Goal: Transaction & Acquisition: Obtain resource

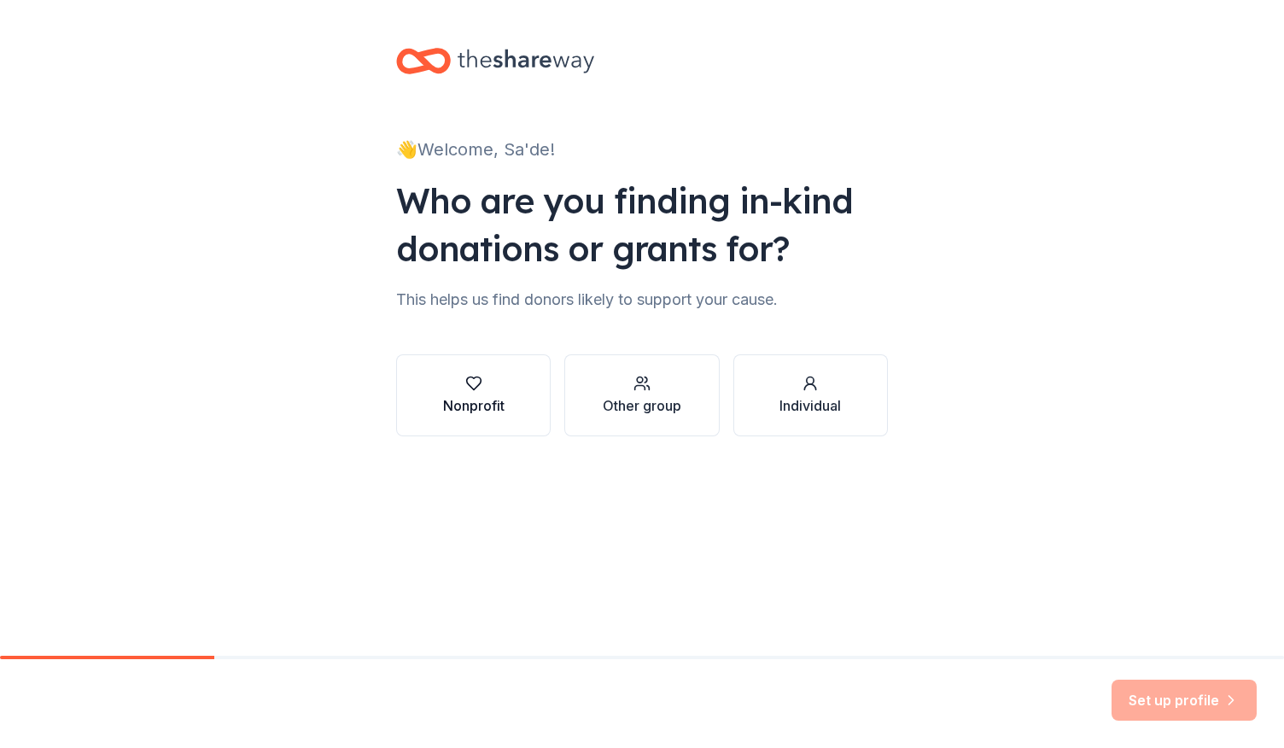
click at [444, 391] on div "button" at bounding box center [473, 383] width 61 height 17
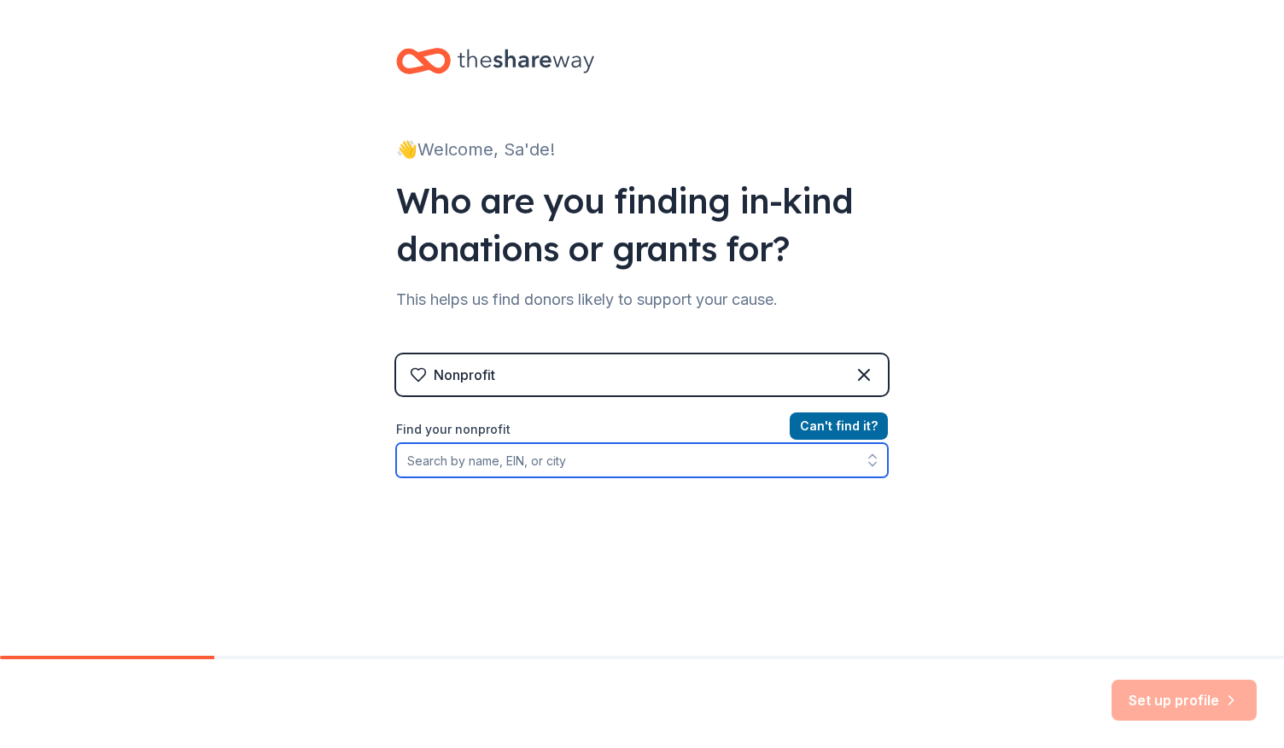
click at [776, 466] on input "Find your nonprofit" at bounding box center [642, 460] width 492 height 34
type input "shores ptso"
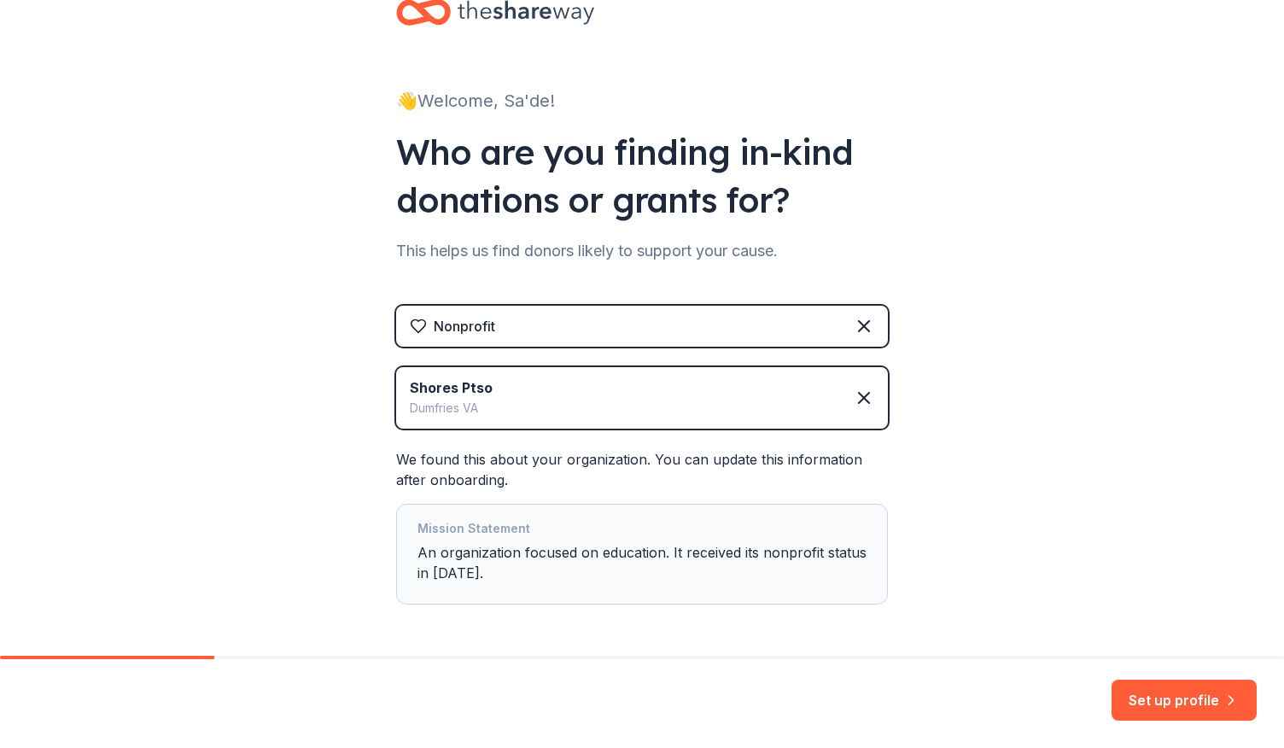
scroll to position [85, 0]
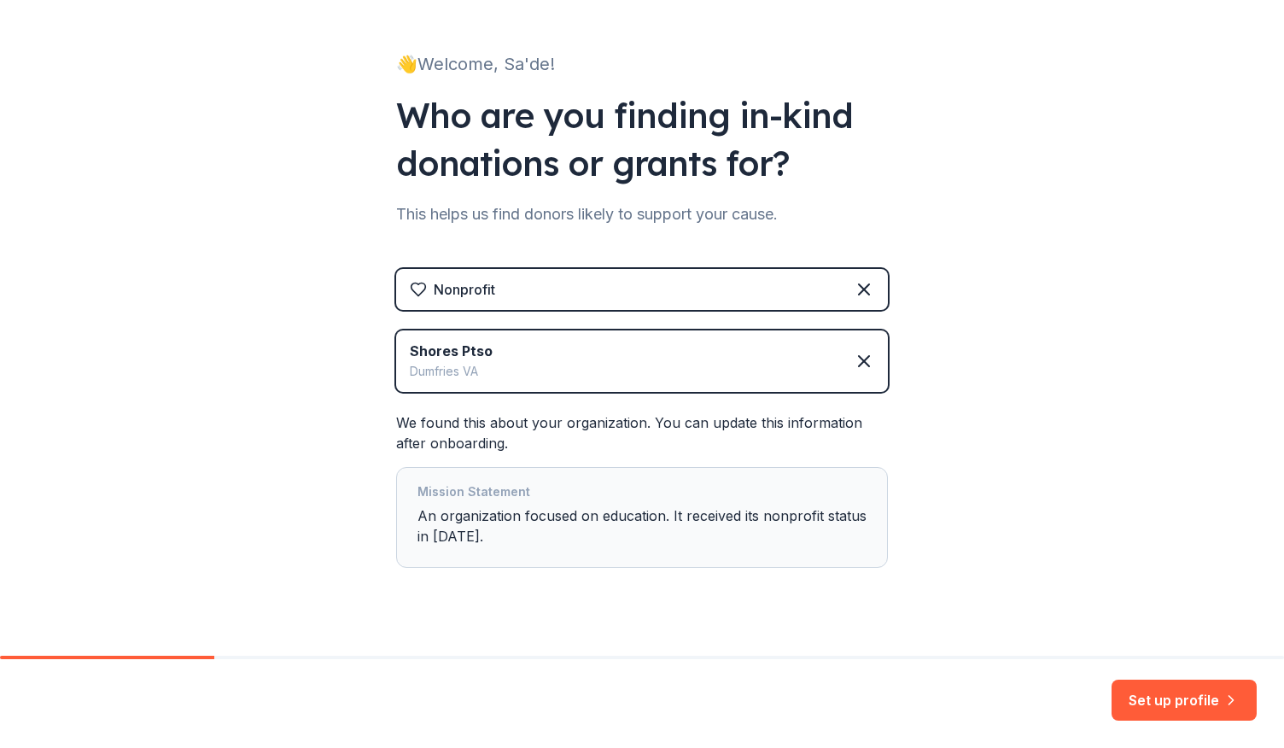
click at [578, 539] on div "Mission Statement An organization focused on education. It received its nonprof…" at bounding box center [641, 517] width 449 height 72
click at [1133, 696] on button "Set up profile" at bounding box center [1183, 699] width 145 height 41
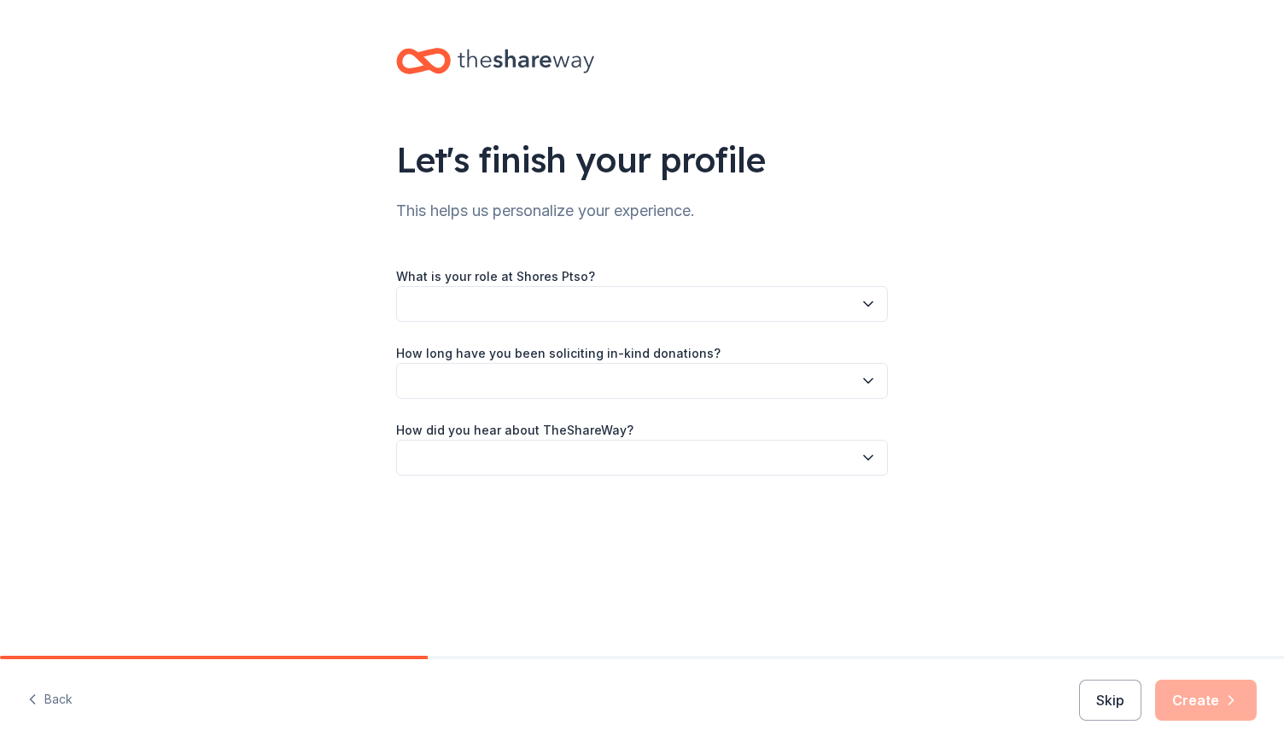
click at [690, 318] on button "button" at bounding box center [642, 304] width 492 height 36
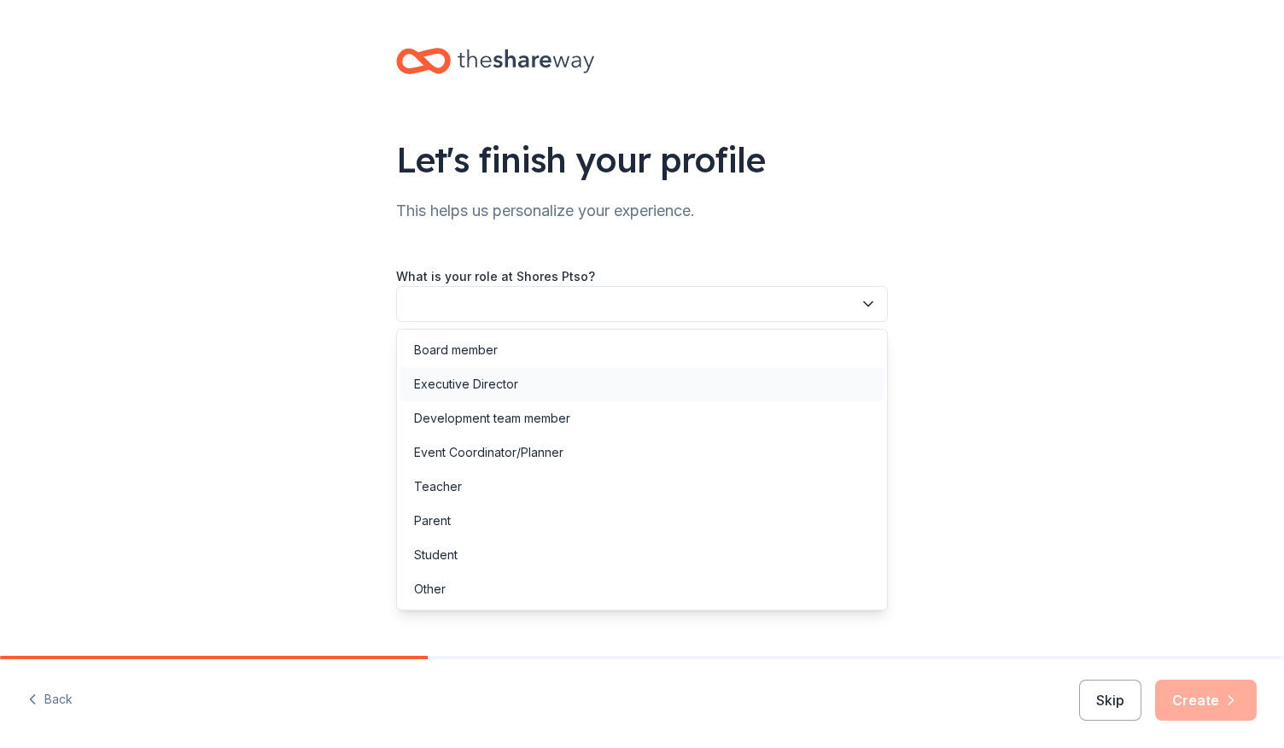
click at [655, 382] on div "Executive Director" at bounding box center [641, 384] width 483 height 34
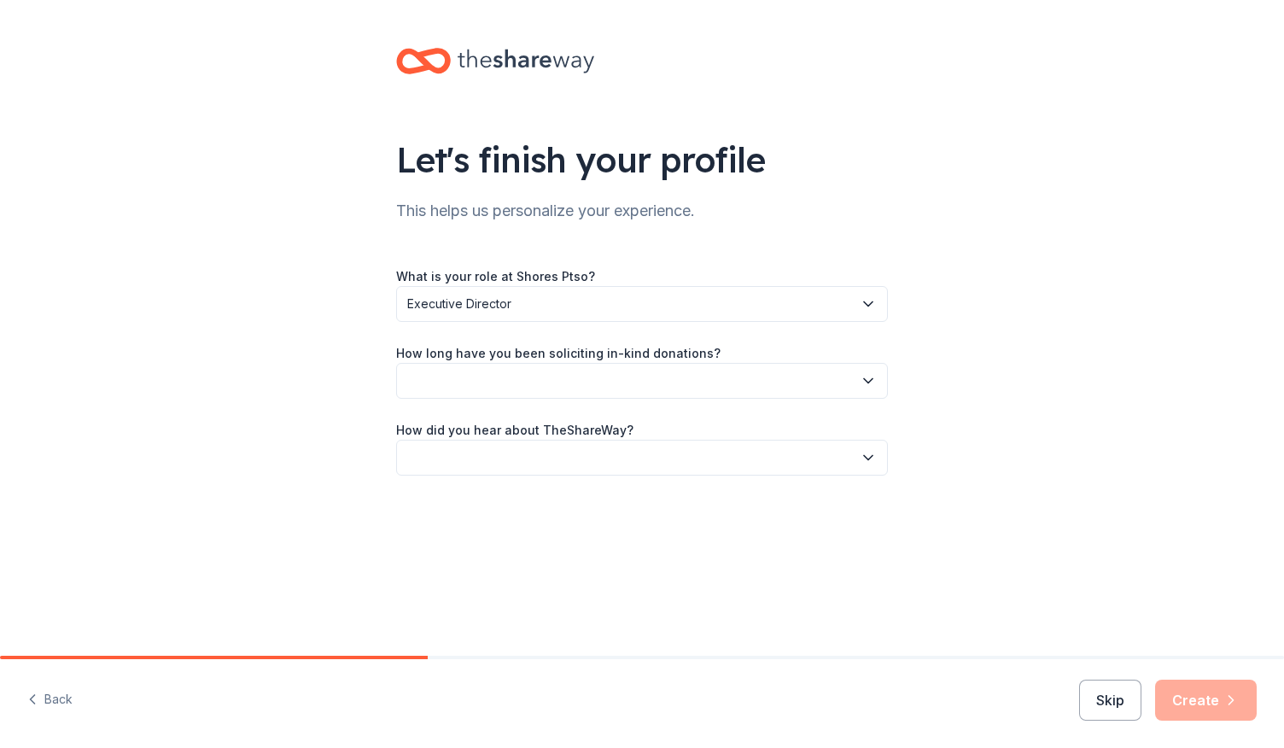
click at [650, 305] on span "Executive Director" at bounding box center [630, 304] width 446 height 20
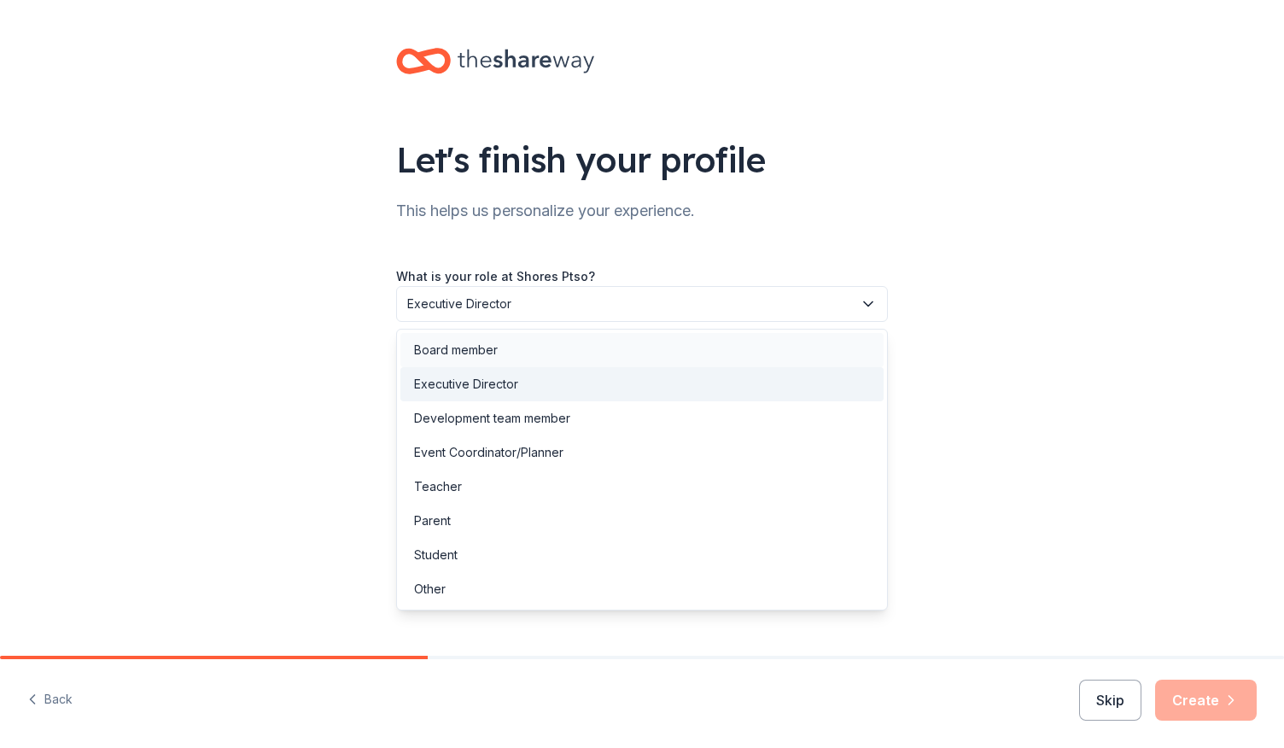
click at [642, 341] on div "Board member" at bounding box center [641, 350] width 483 height 34
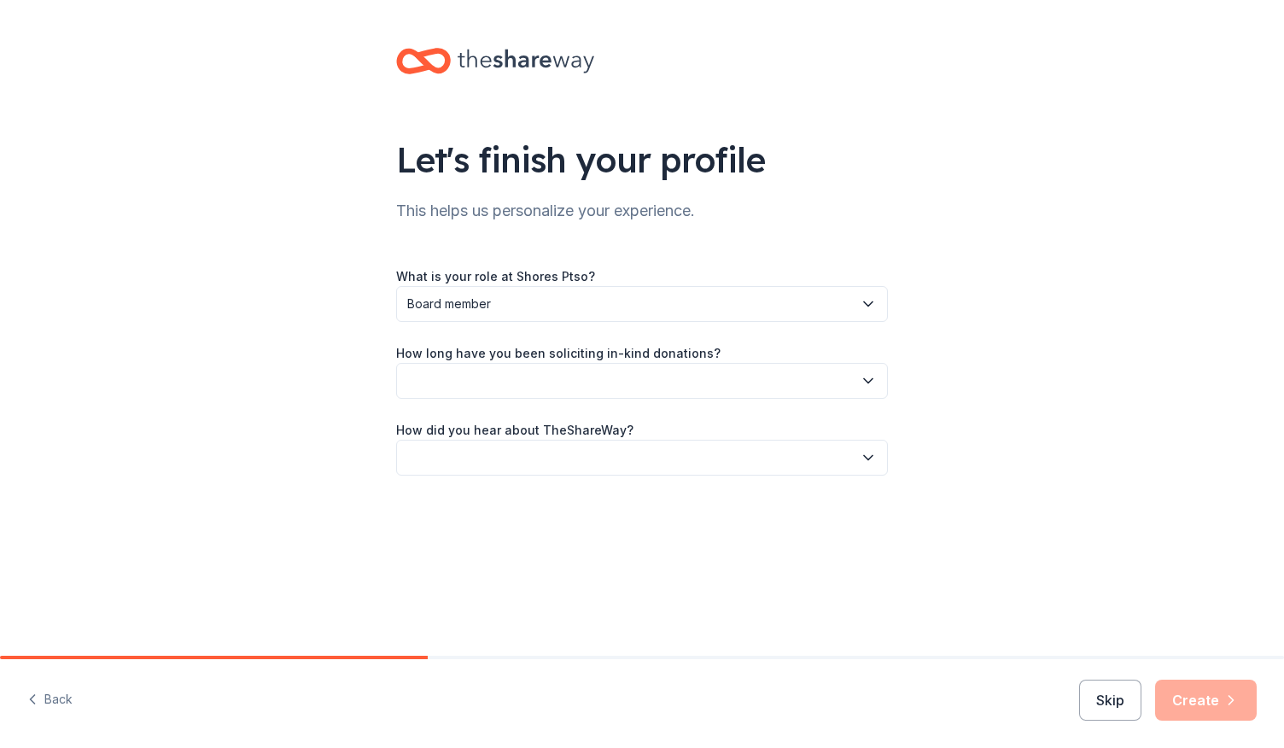
click at [625, 392] on button "button" at bounding box center [642, 381] width 492 height 36
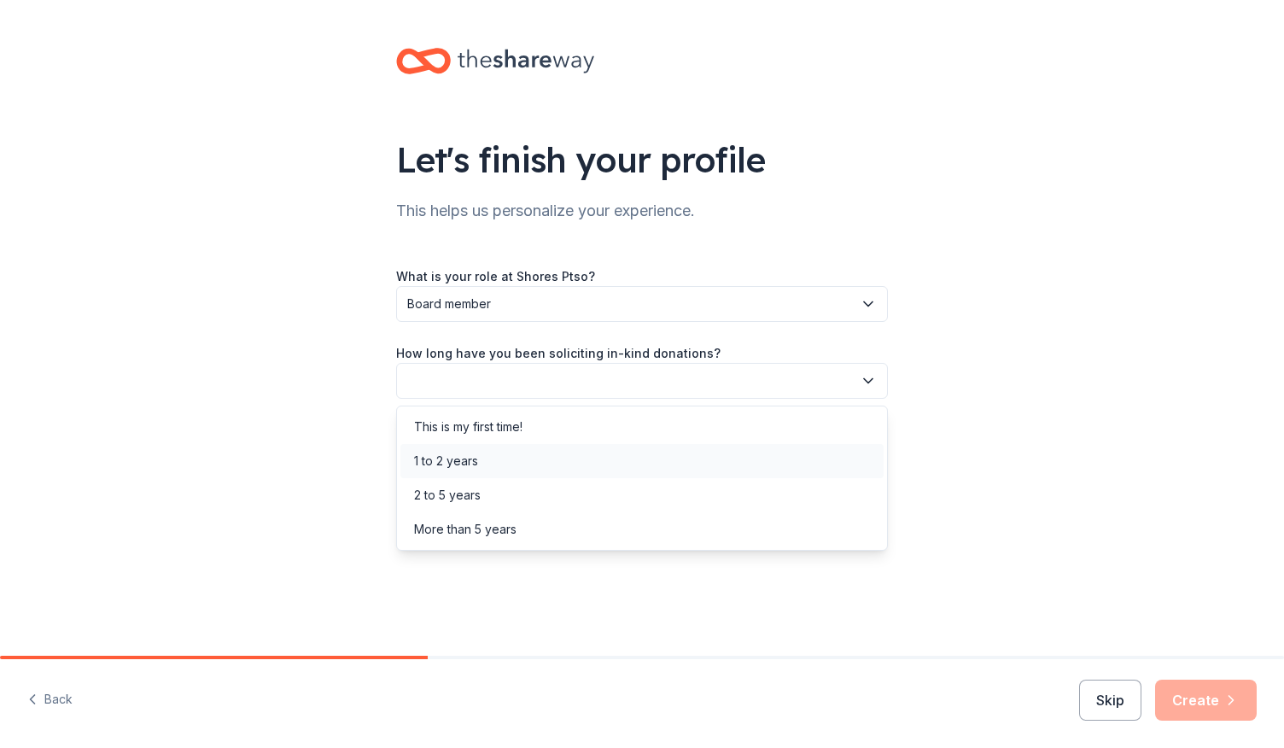
click at [577, 463] on div "1 to 2 years" at bounding box center [641, 461] width 483 height 34
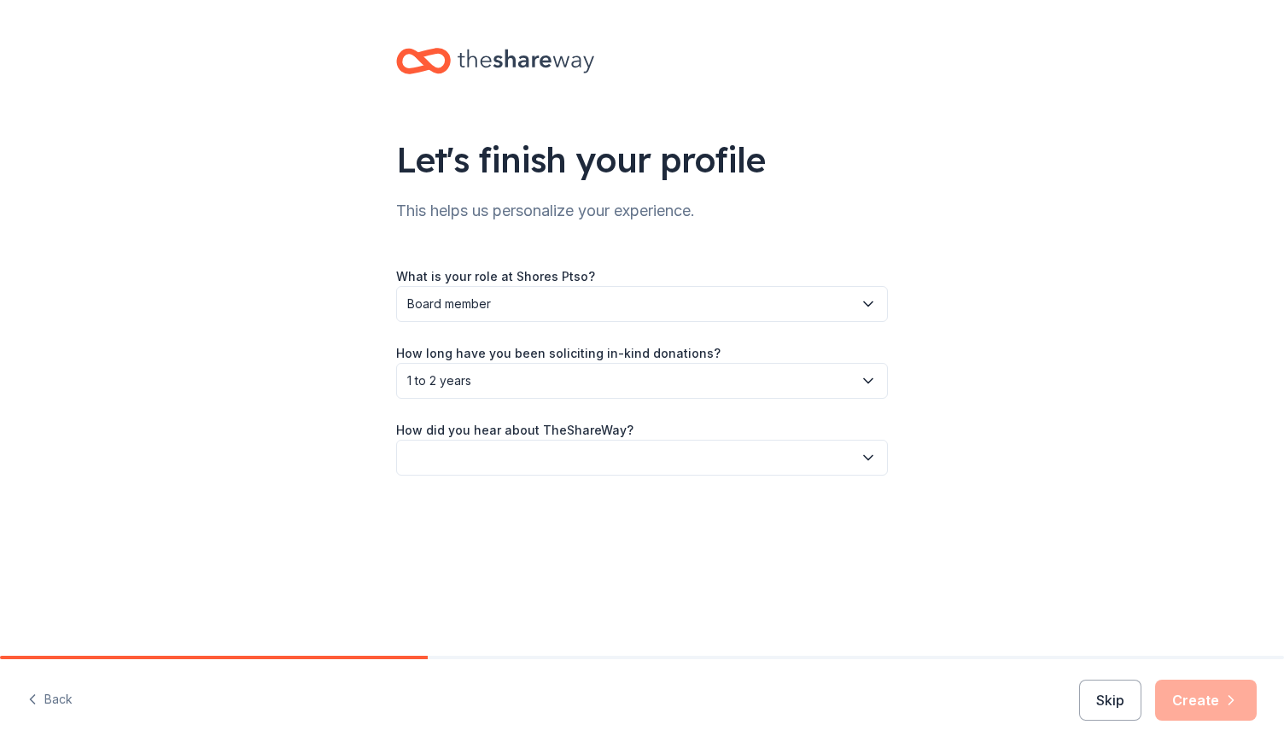
click at [577, 441] on button "button" at bounding box center [642, 458] width 492 height 36
click at [556, 546] on div "Online search" at bounding box center [641, 538] width 483 height 34
click at [1190, 695] on button "Create" at bounding box center [1206, 699] width 102 height 41
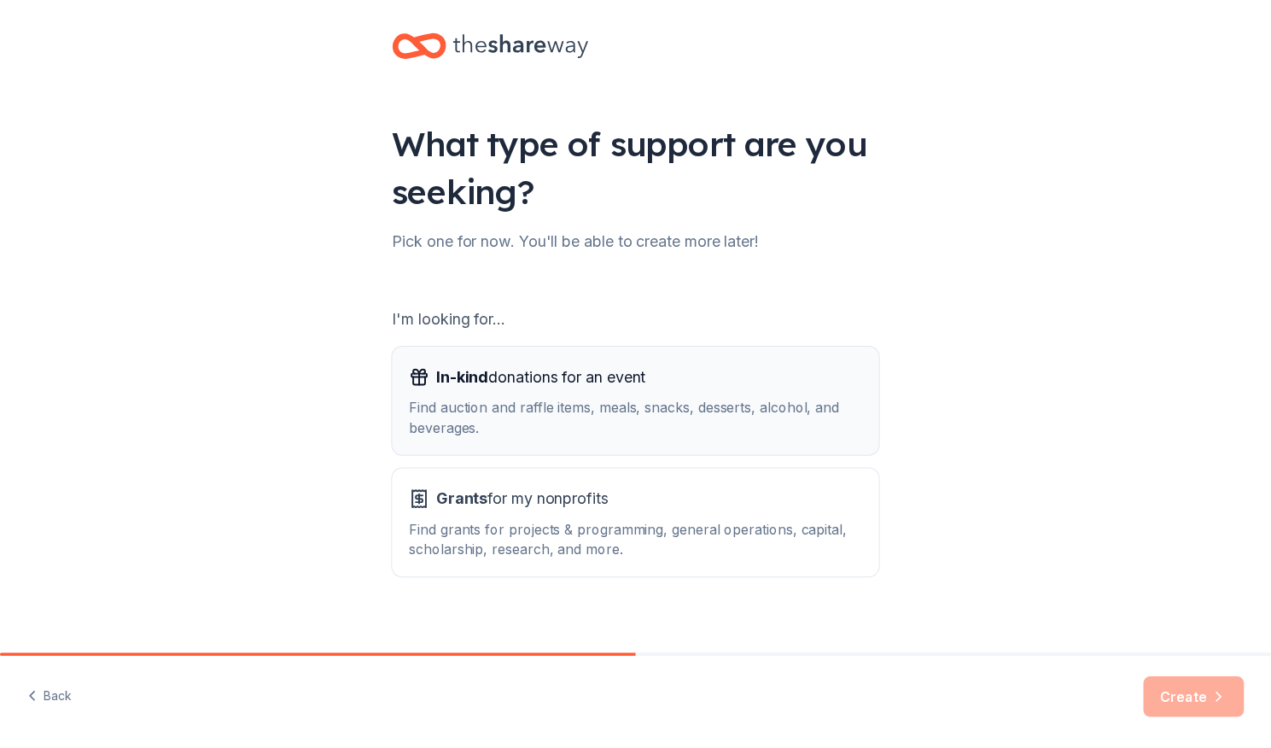
scroll to position [33, 0]
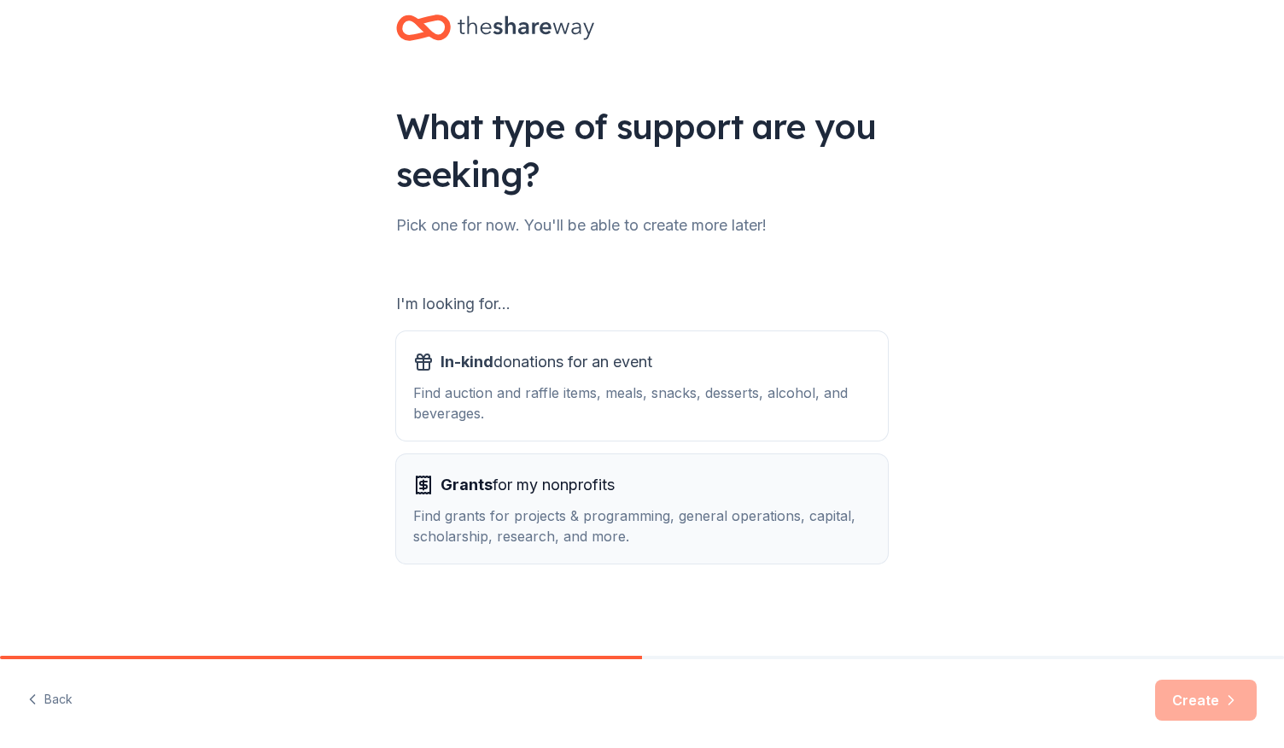
click at [699, 515] on div "Find grants for projects & programming, general operations, capital, scholarshi…" at bounding box center [641, 525] width 457 height 41
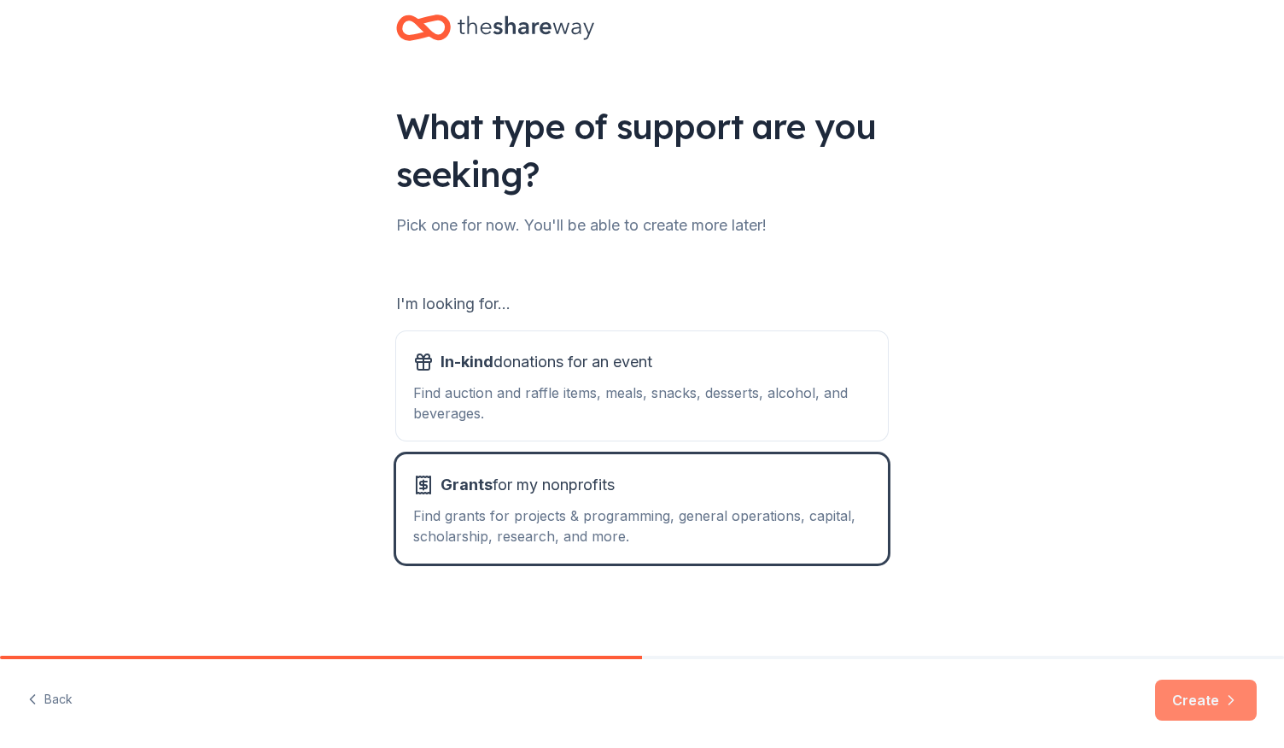
click at [1199, 713] on button "Create" at bounding box center [1206, 699] width 102 height 41
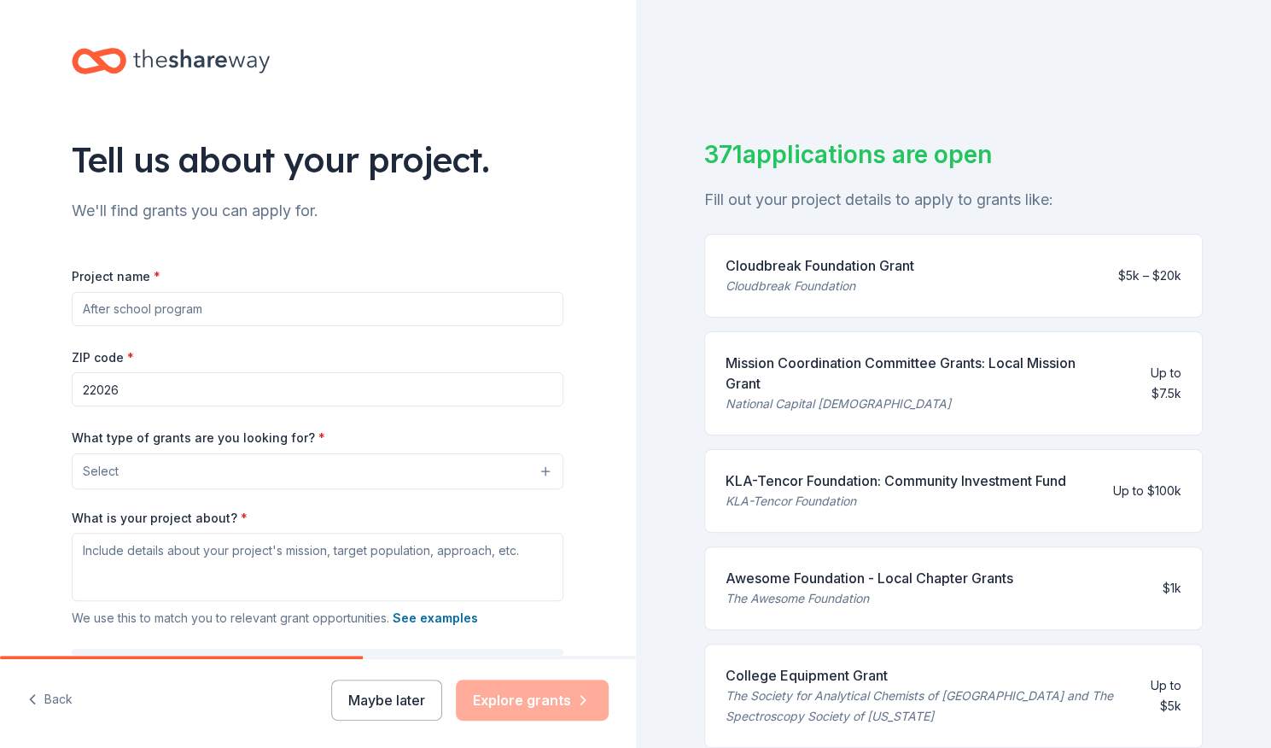
click at [278, 290] on div "Project name *" at bounding box center [318, 295] width 492 height 61
click at [276, 306] on input "Project name *" at bounding box center [318, 309] width 492 height 34
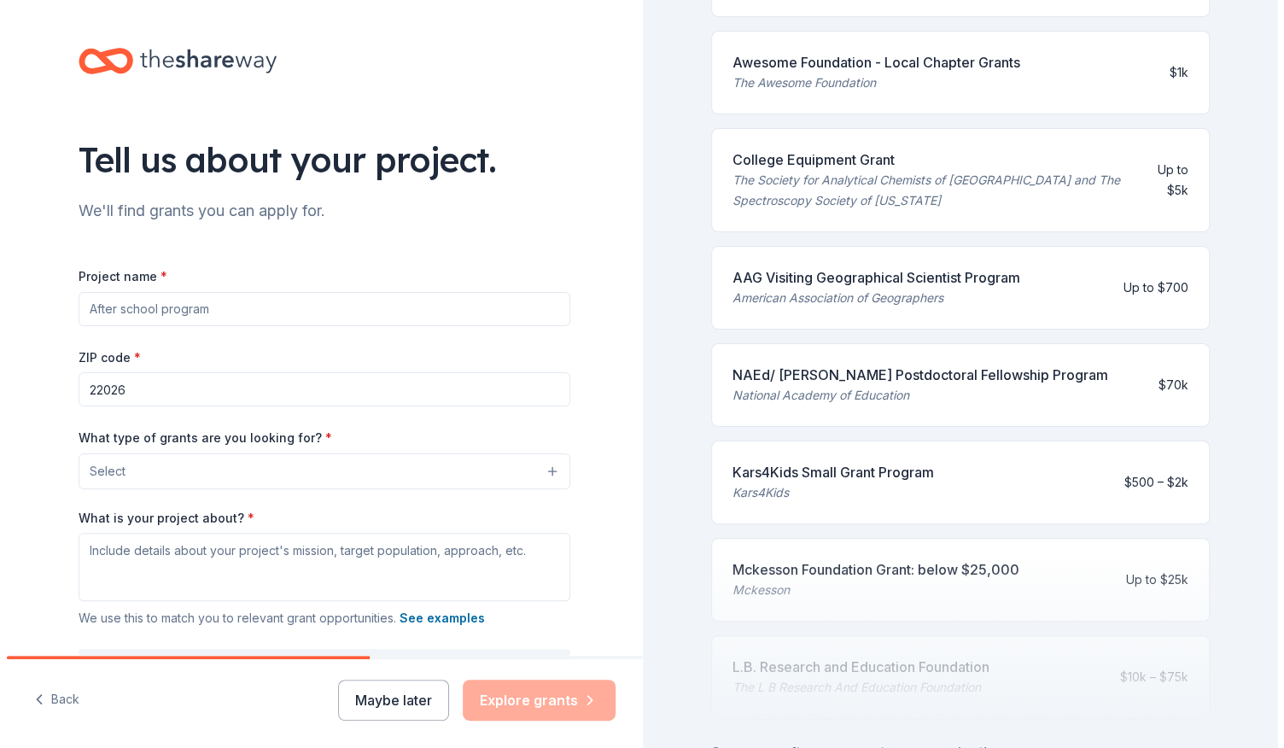
scroll to position [650, 0]
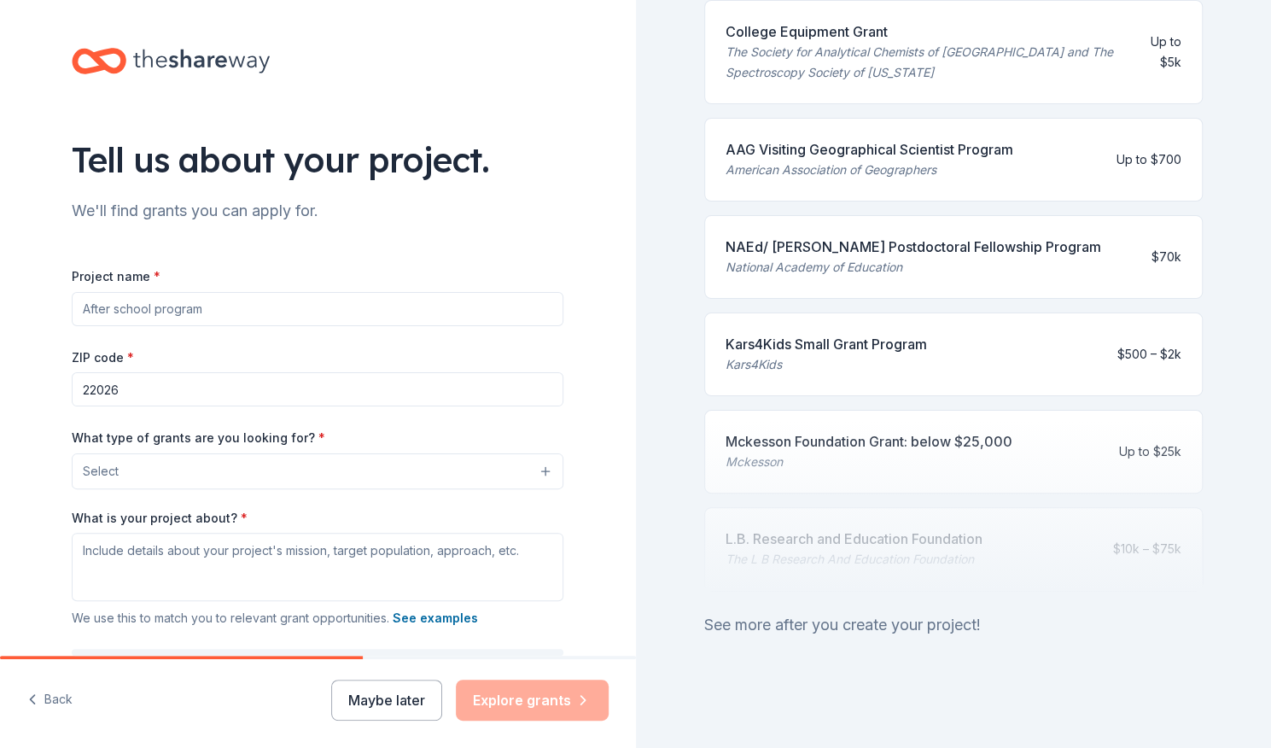
click at [269, 312] on input "Project name *" at bounding box center [318, 309] width 492 height 34
type input "education"
click at [512, 492] on div "Project name * education ZIP code * 22026 What type of grants are you looking f…" at bounding box center [318, 499] width 492 height 469
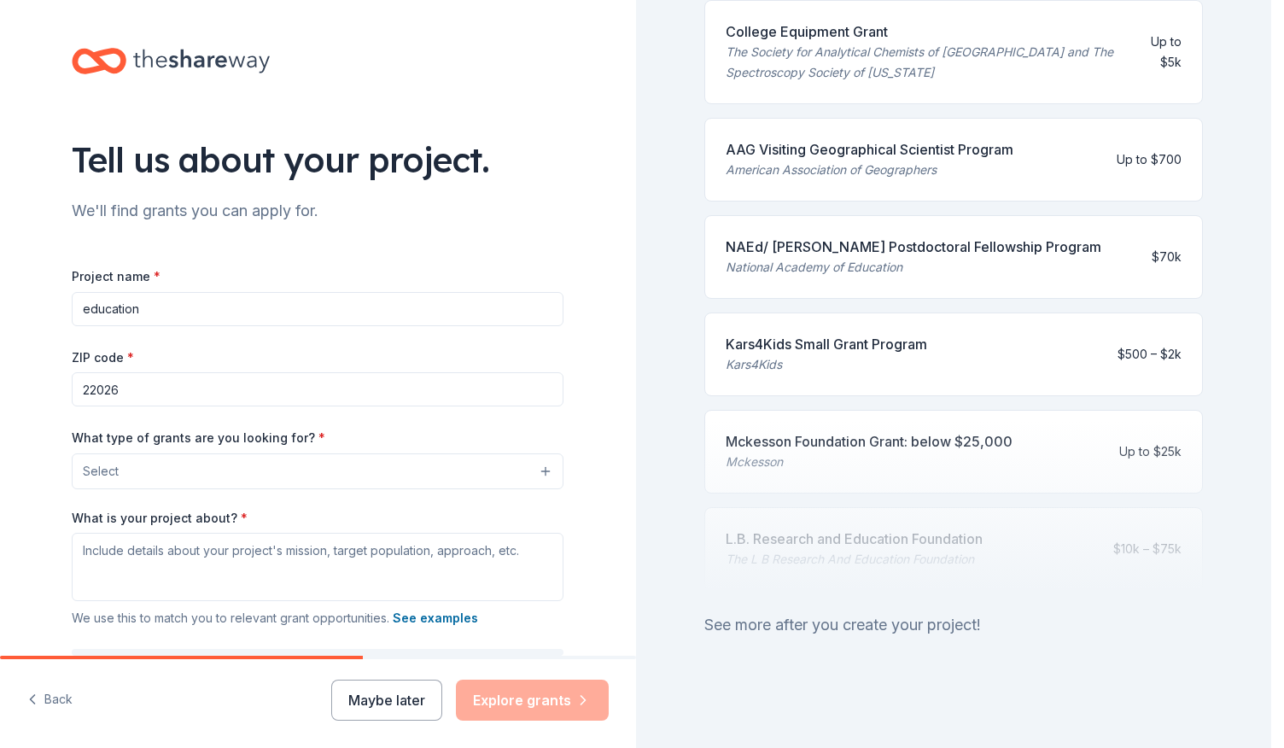
click at [519, 474] on button "Select" at bounding box center [318, 471] width 492 height 36
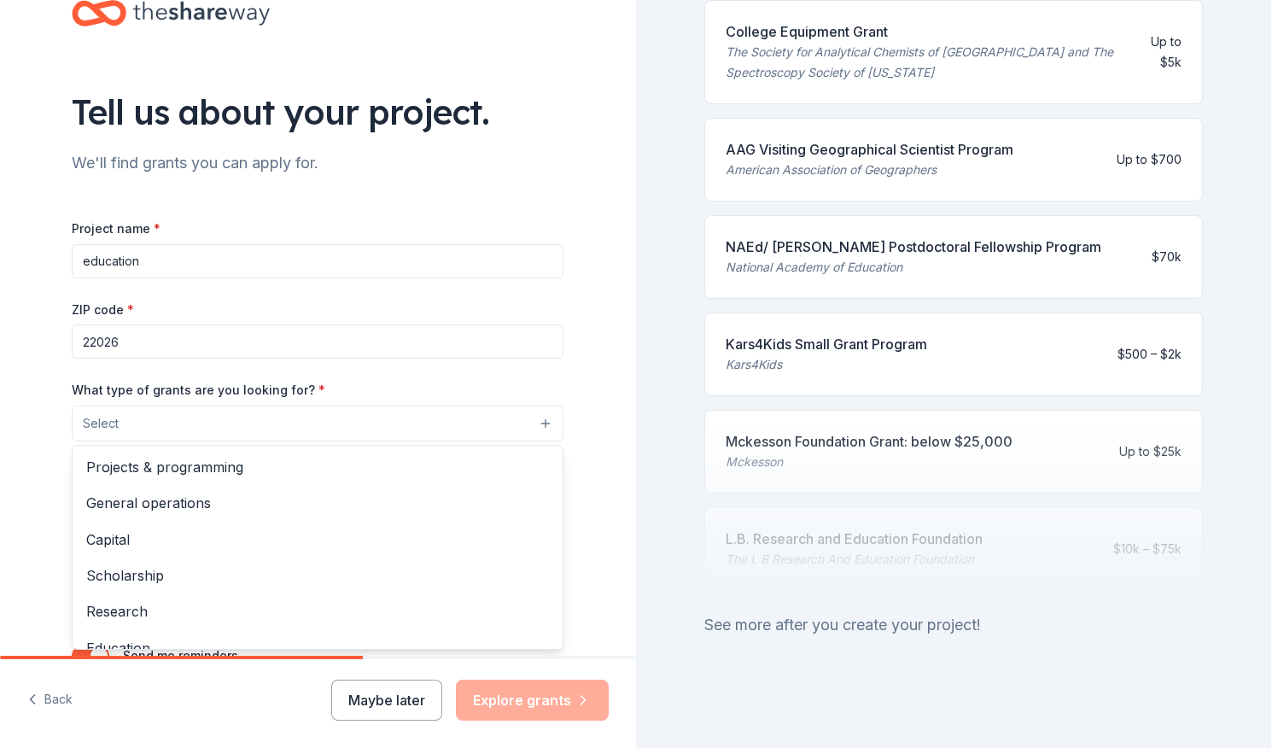
scroll to position [85, 0]
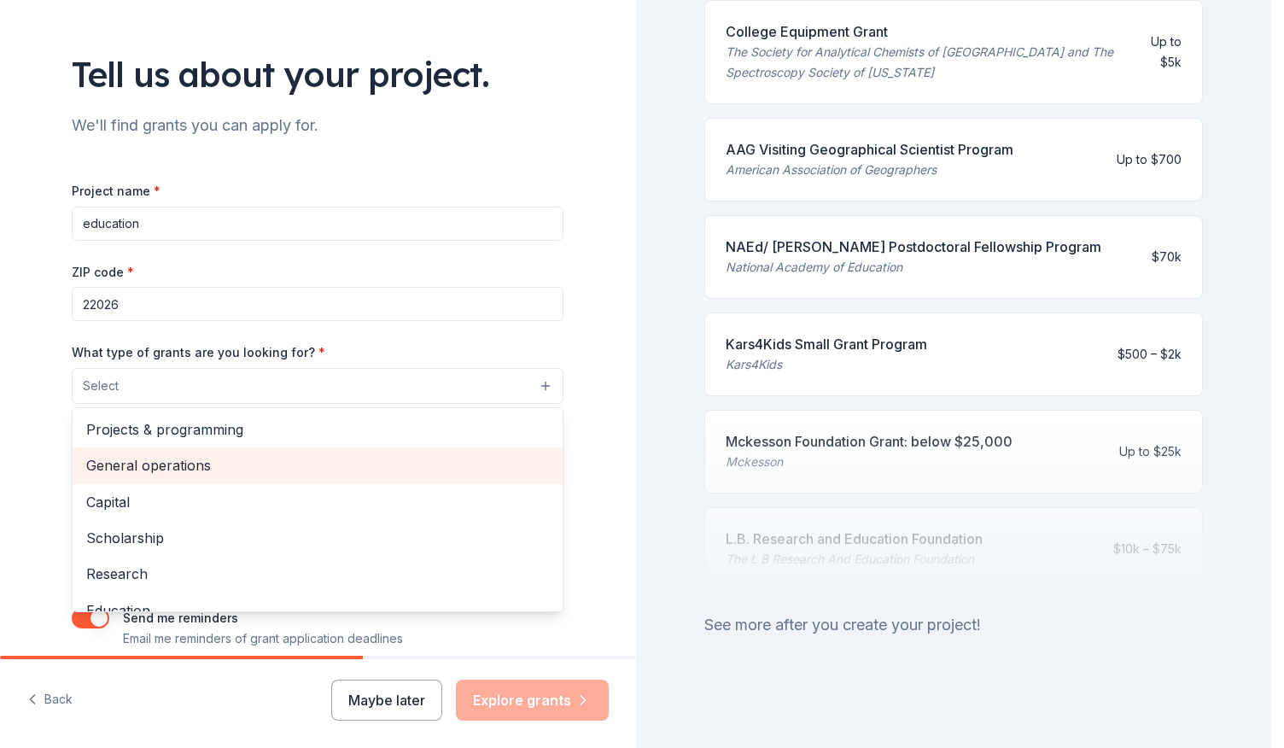
click at [468, 445] on div "Projects & programming" at bounding box center [318, 429] width 490 height 36
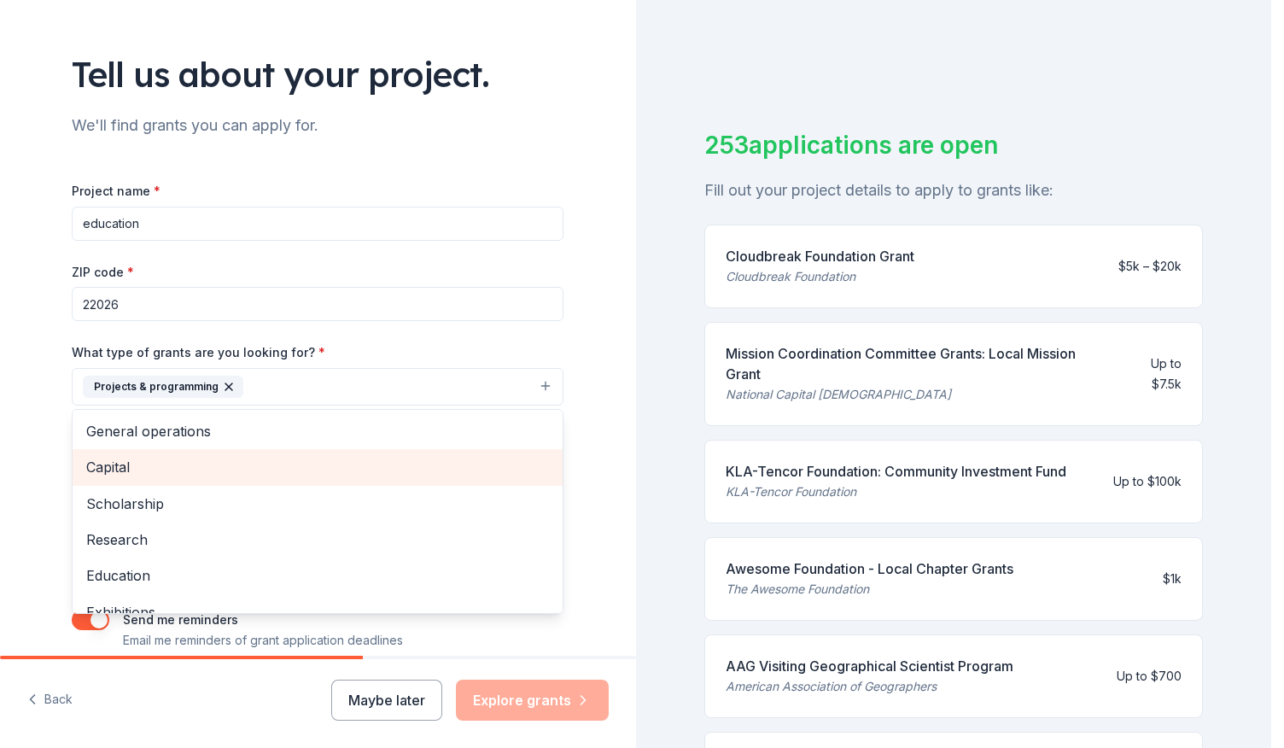
scroll to position [630, 0]
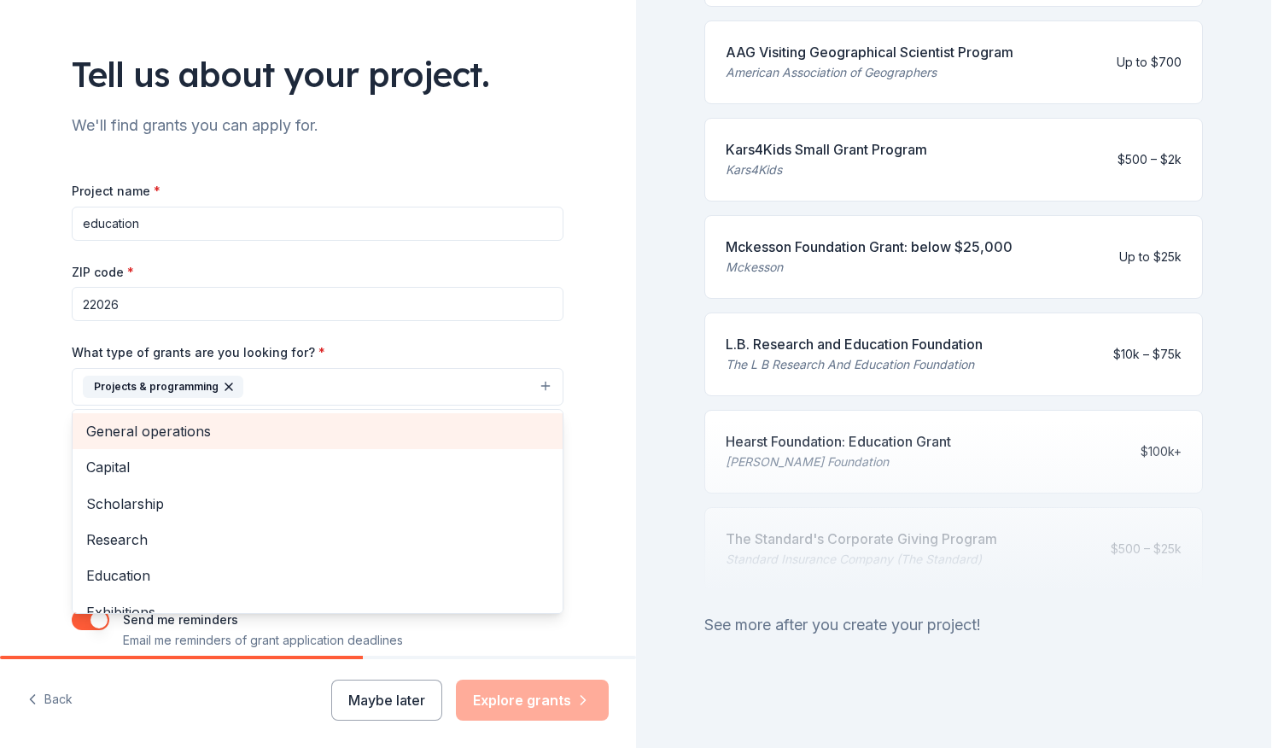
click at [458, 431] on span "General operations" at bounding box center [317, 431] width 463 height 22
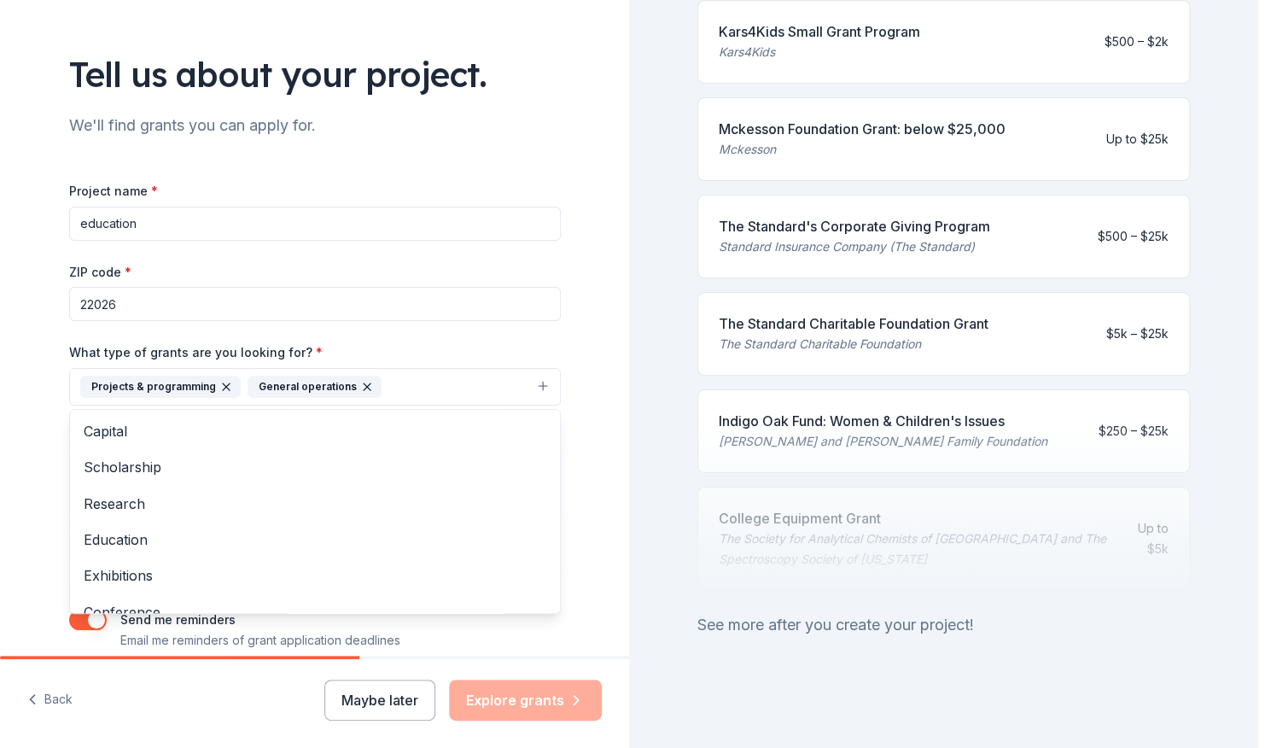
click at [219, 384] on icon "button" at bounding box center [226, 387] width 14 height 14
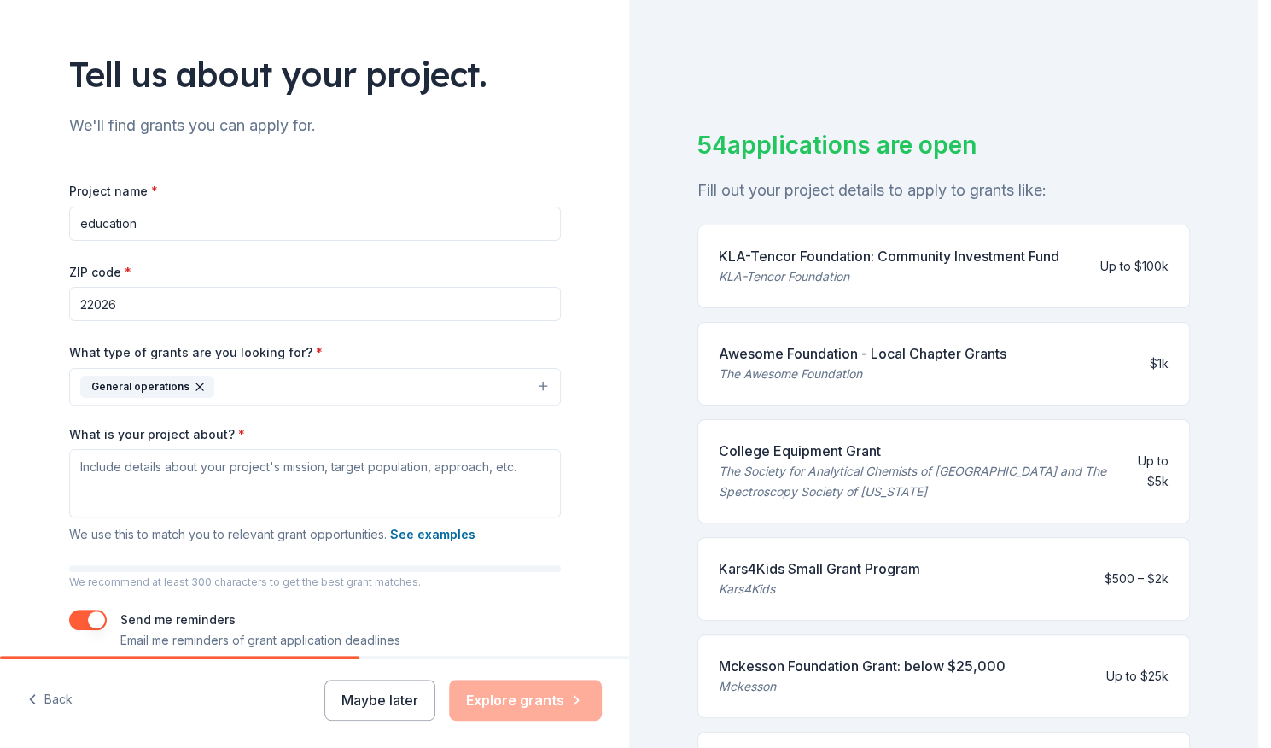
click at [350, 393] on button "General operations" at bounding box center [315, 387] width 492 height 38
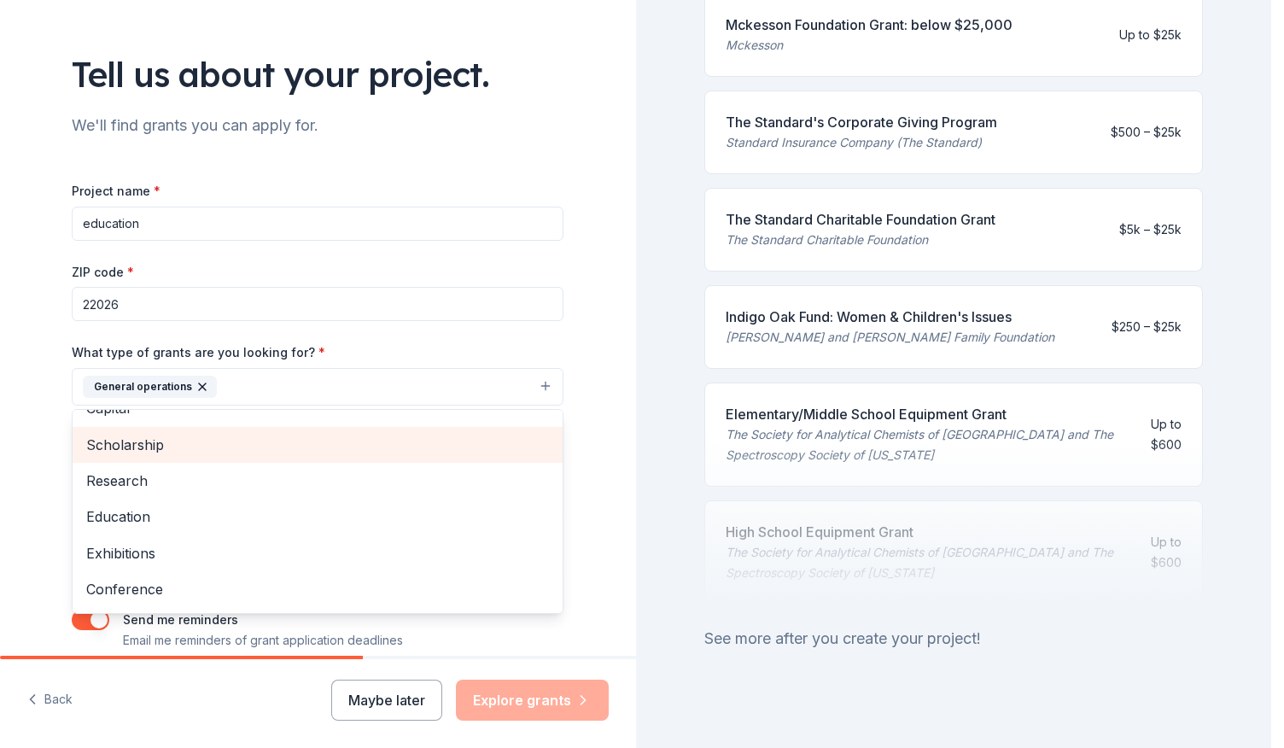
scroll to position [85, 0]
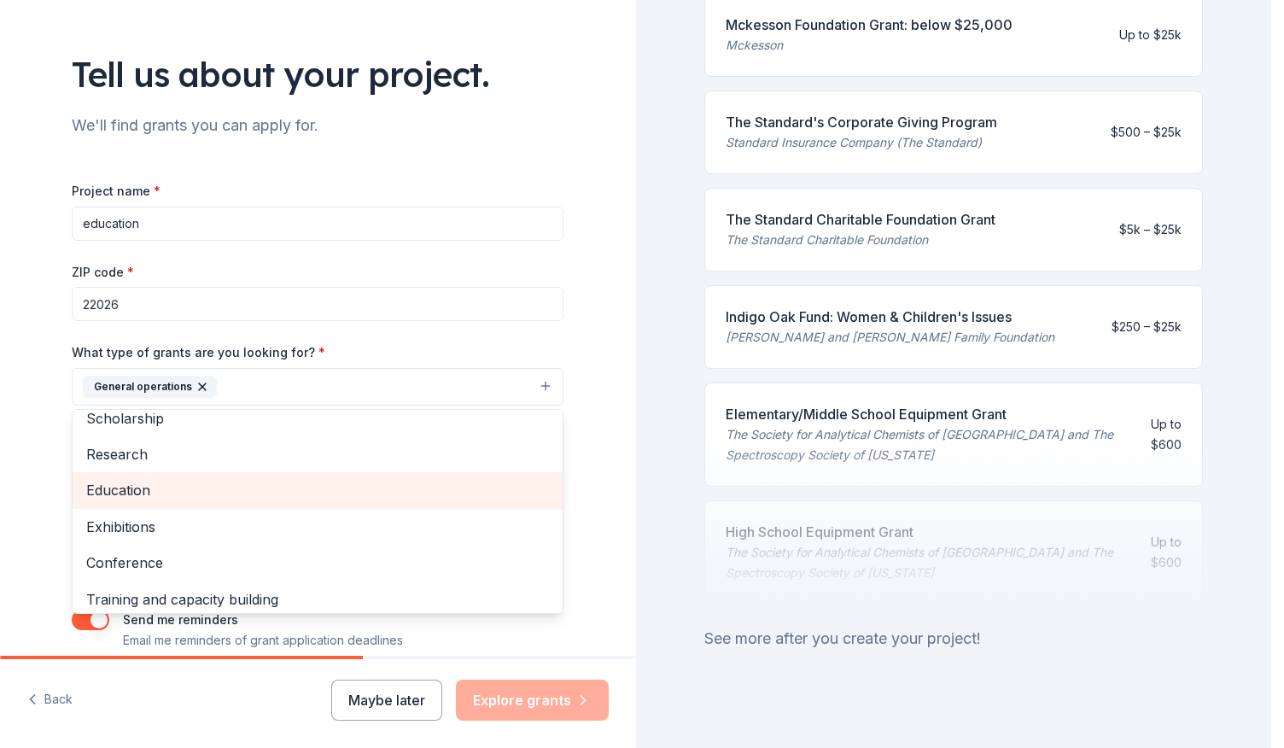
click at [323, 480] on span "Education" at bounding box center [317, 490] width 463 height 22
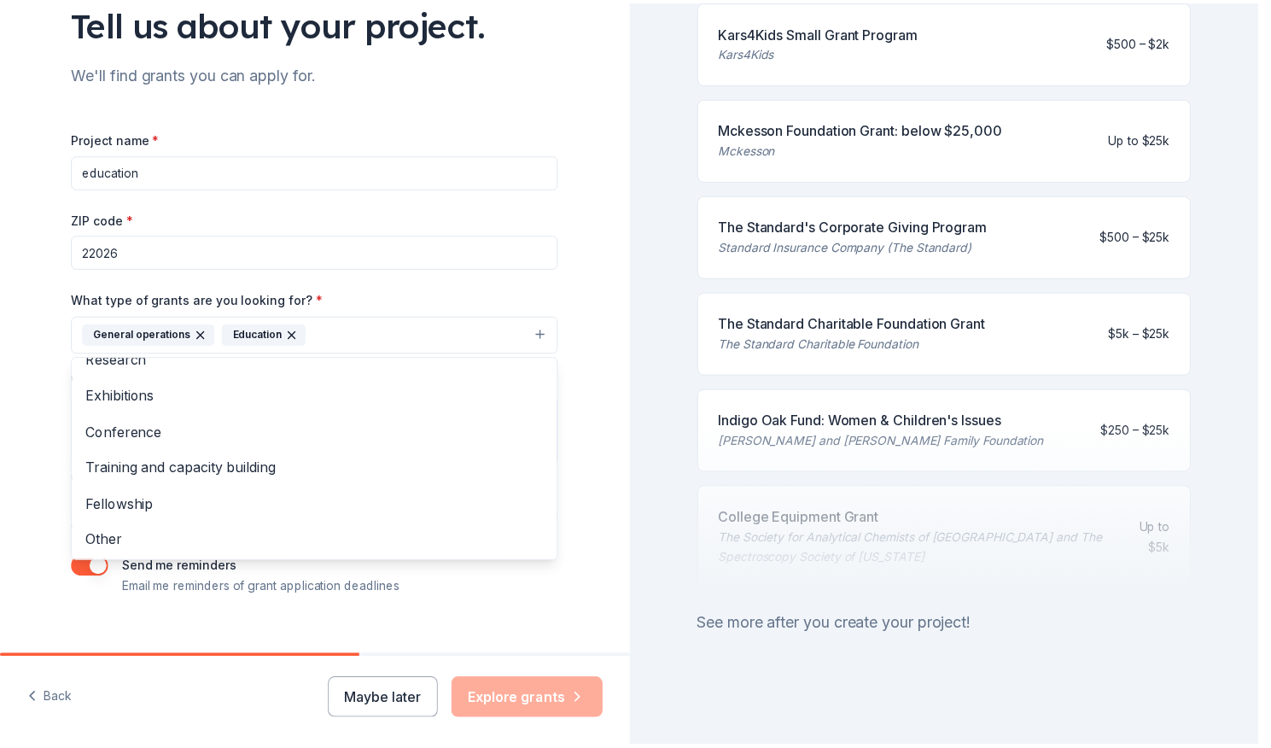
scroll to position [160, 0]
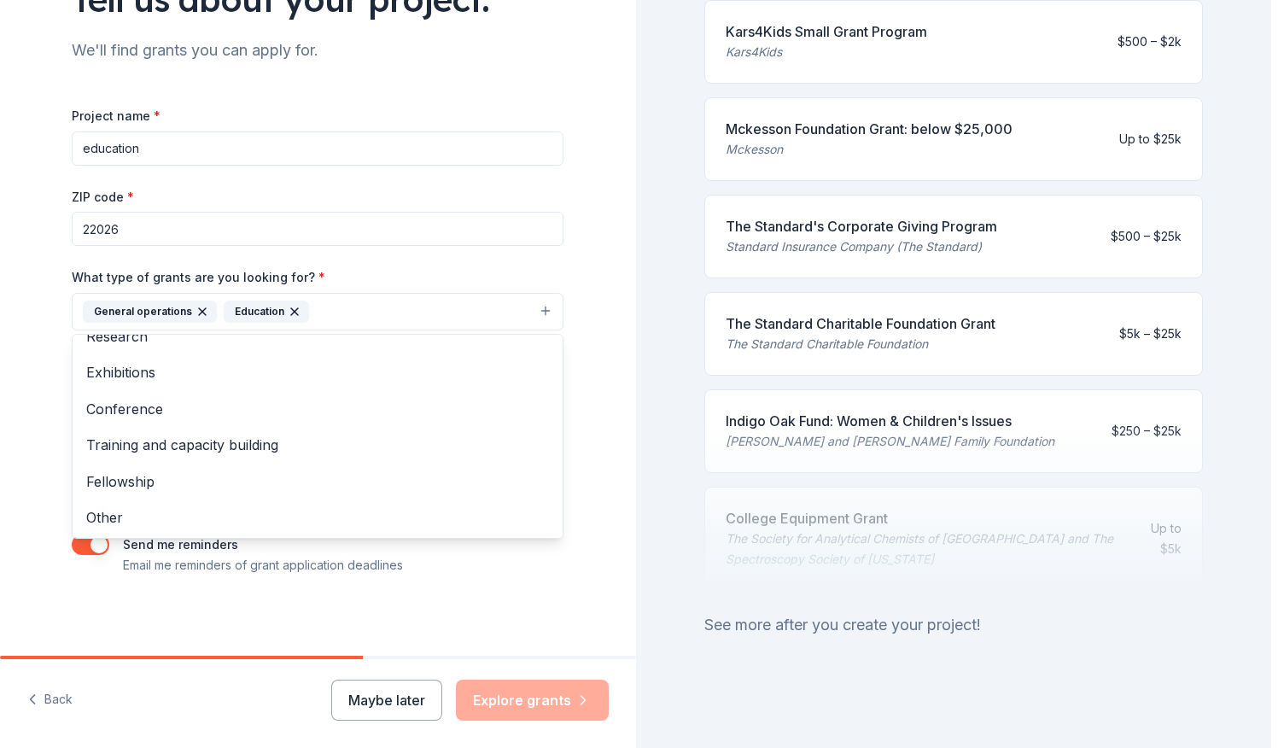
click at [515, 619] on div "Tell us about your project. We'll find grants you can apply for. Project name *…" at bounding box center [317, 249] width 546 height 818
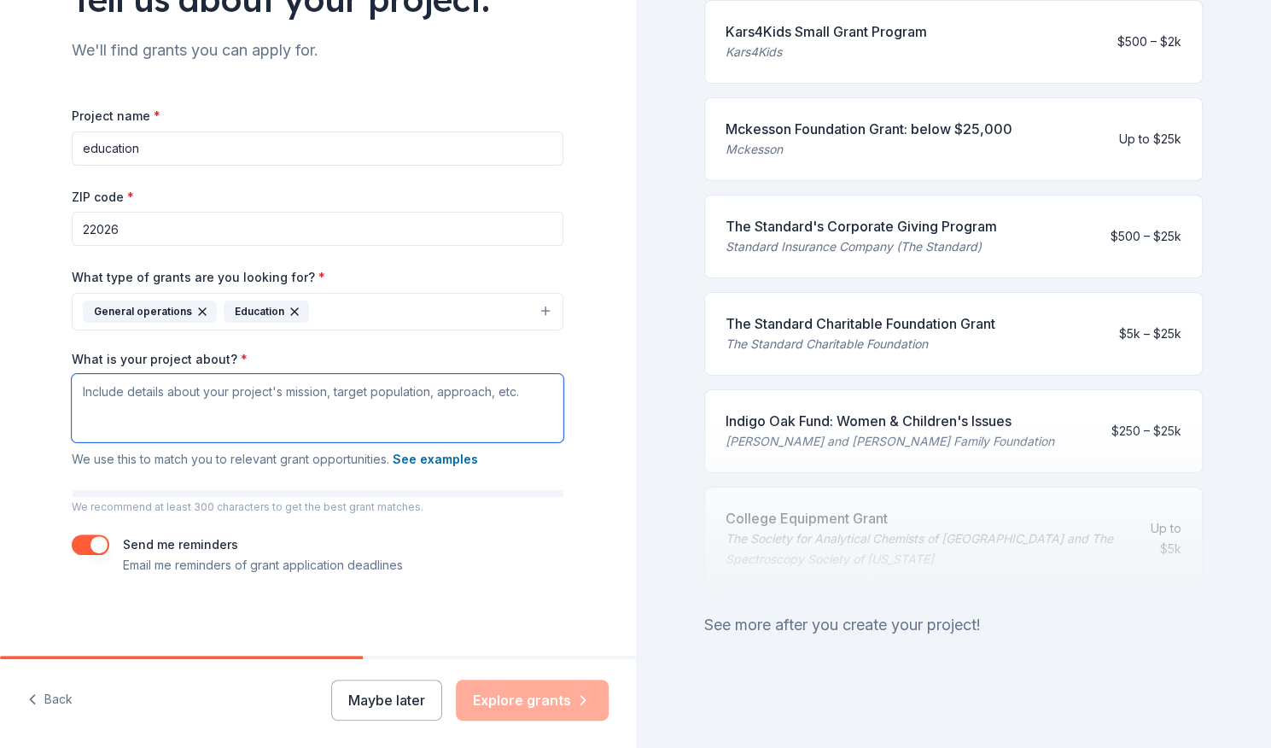
drag, startPoint x: 229, startPoint y: 411, endPoint x: 440, endPoint y: 398, distance: 212.1
click at [440, 398] on textarea "What is your project about? *" at bounding box center [318, 408] width 492 height 68
paste textarea "As a 501(c)(3) nonprofit, the Shores PTSO works tirelessly to build connections…"
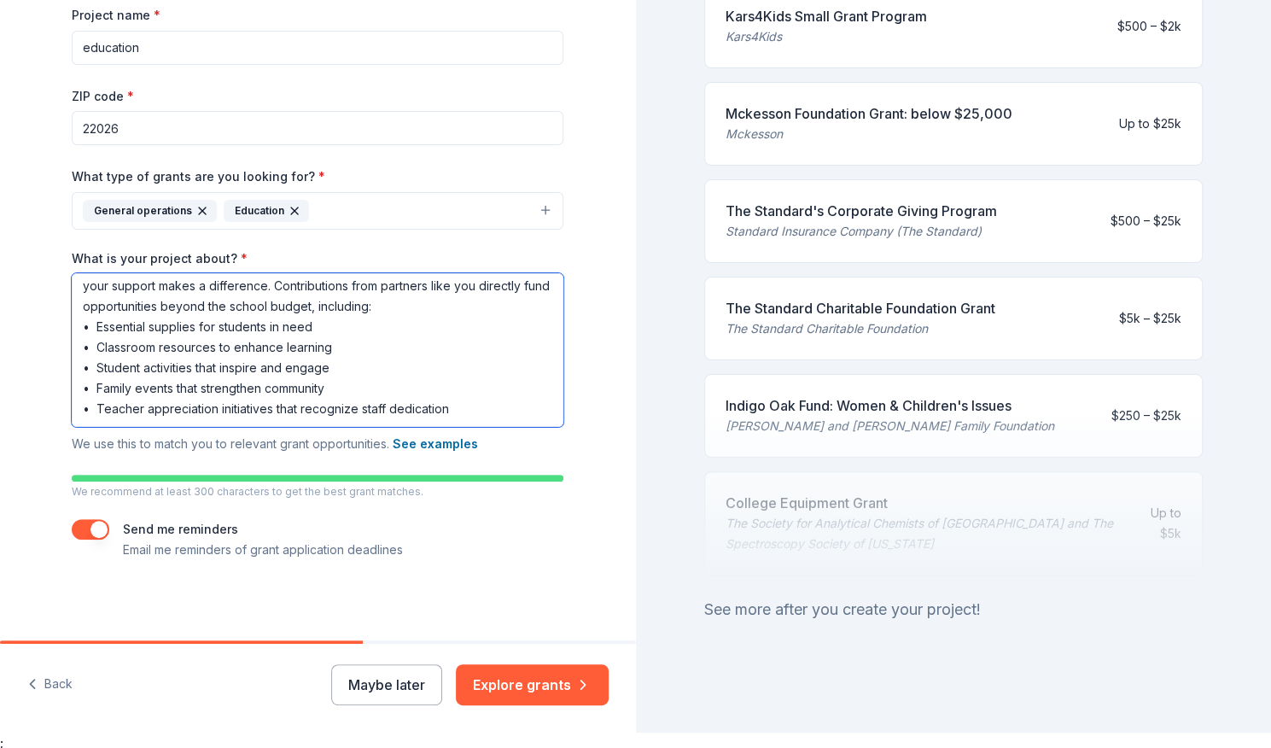
scroll to position [20, 0]
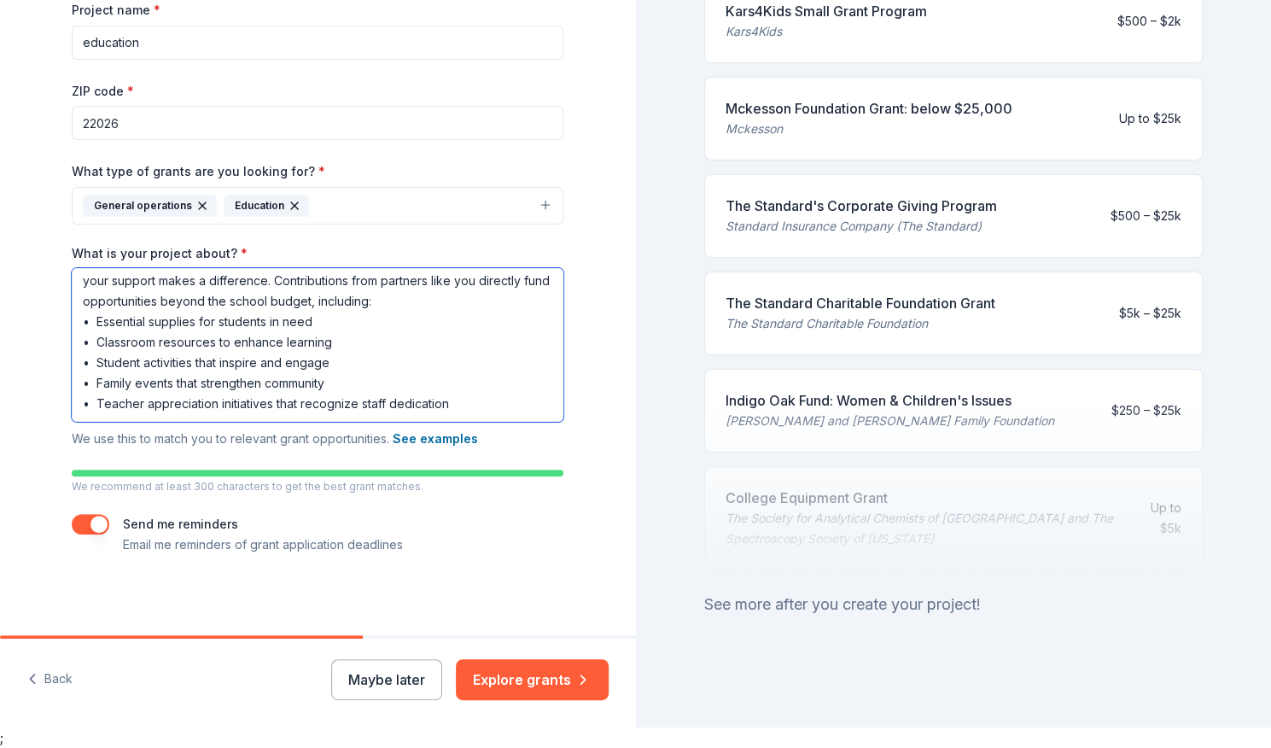
type textarea "As a 501(c)(3) nonprofit, the Shores PTSO works tirelessly to build connections…"
click at [73, 521] on button "button" at bounding box center [91, 524] width 38 height 20
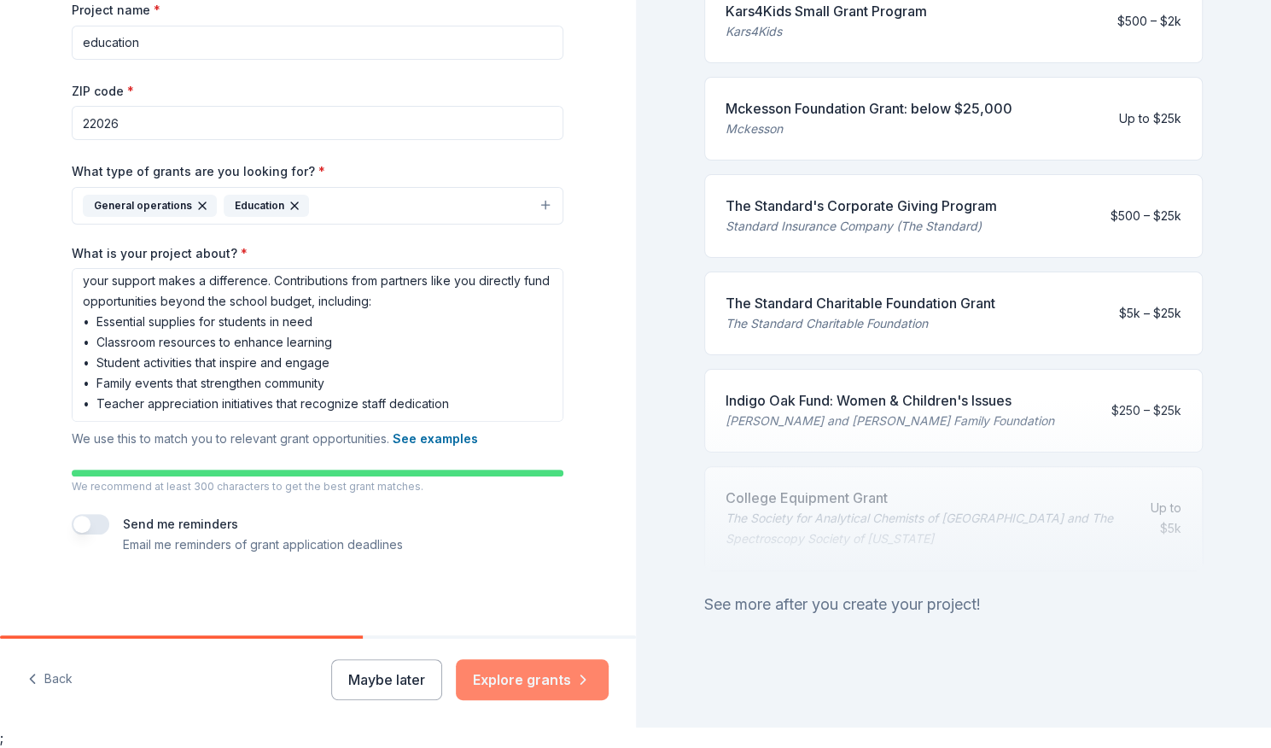
click at [572, 685] on button "Explore grants" at bounding box center [532, 679] width 153 height 41
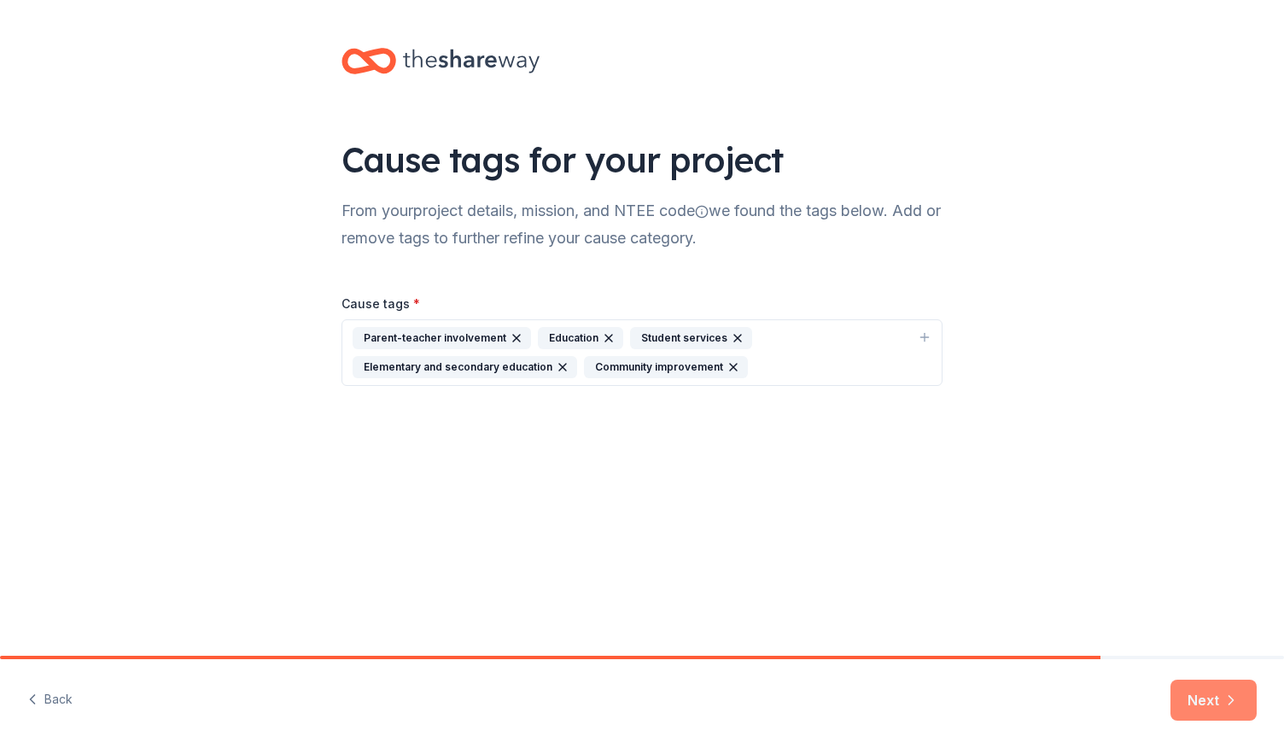
click at [1222, 696] on icon "button" at bounding box center [1230, 699] width 17 height 17
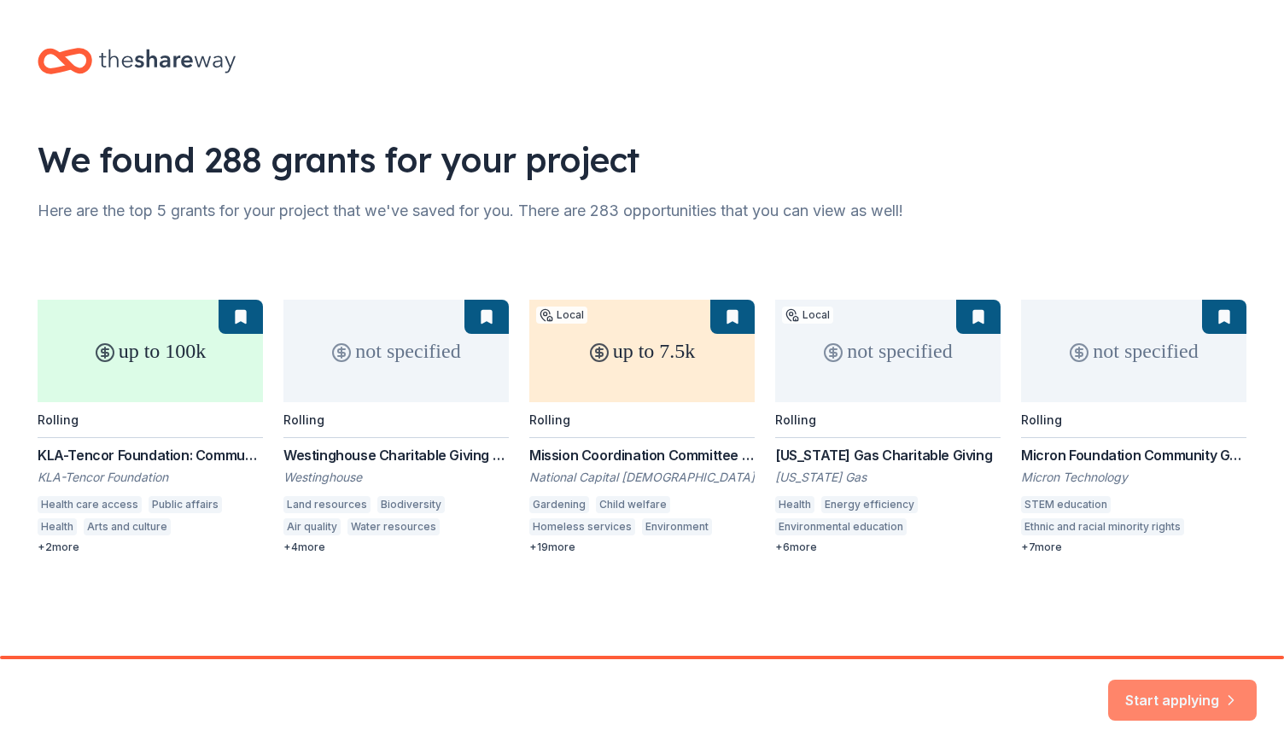
click at [1183, 701] on button "Start applying" at bounding box center [1182, 689] width 149 height 41
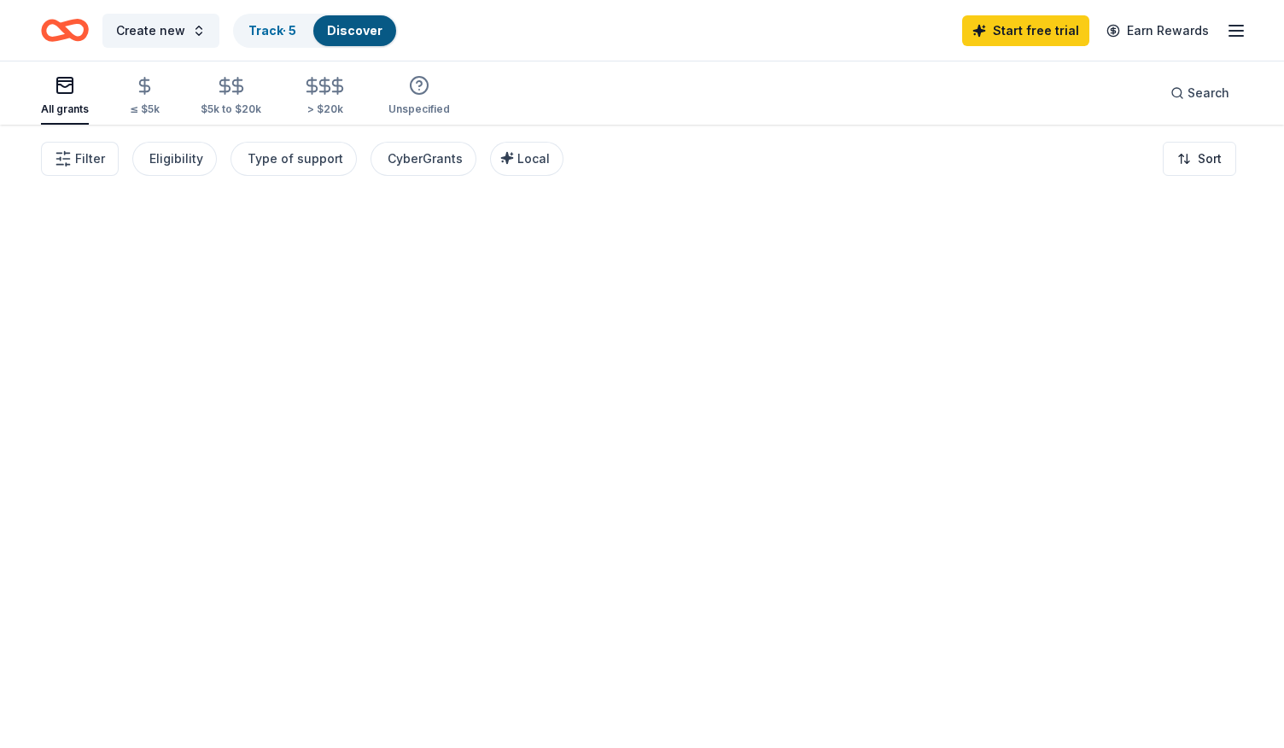
click at [1174, 670] on div at bounding box center [642, 436] width 1284 height 623
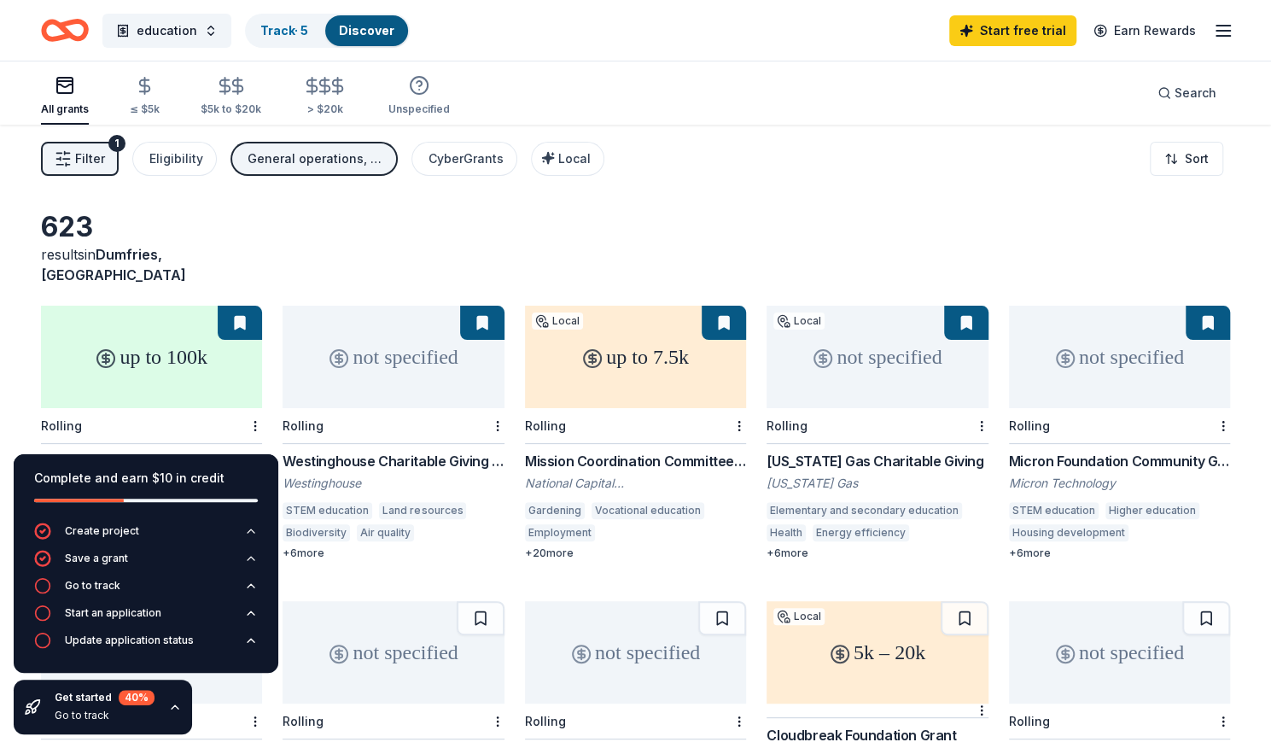
click at [891, 174] on div "Filter 1 Eligibility General operations, Education CyberGrants Local Sort" at bounding box center [635, 159] width 1271 height 68
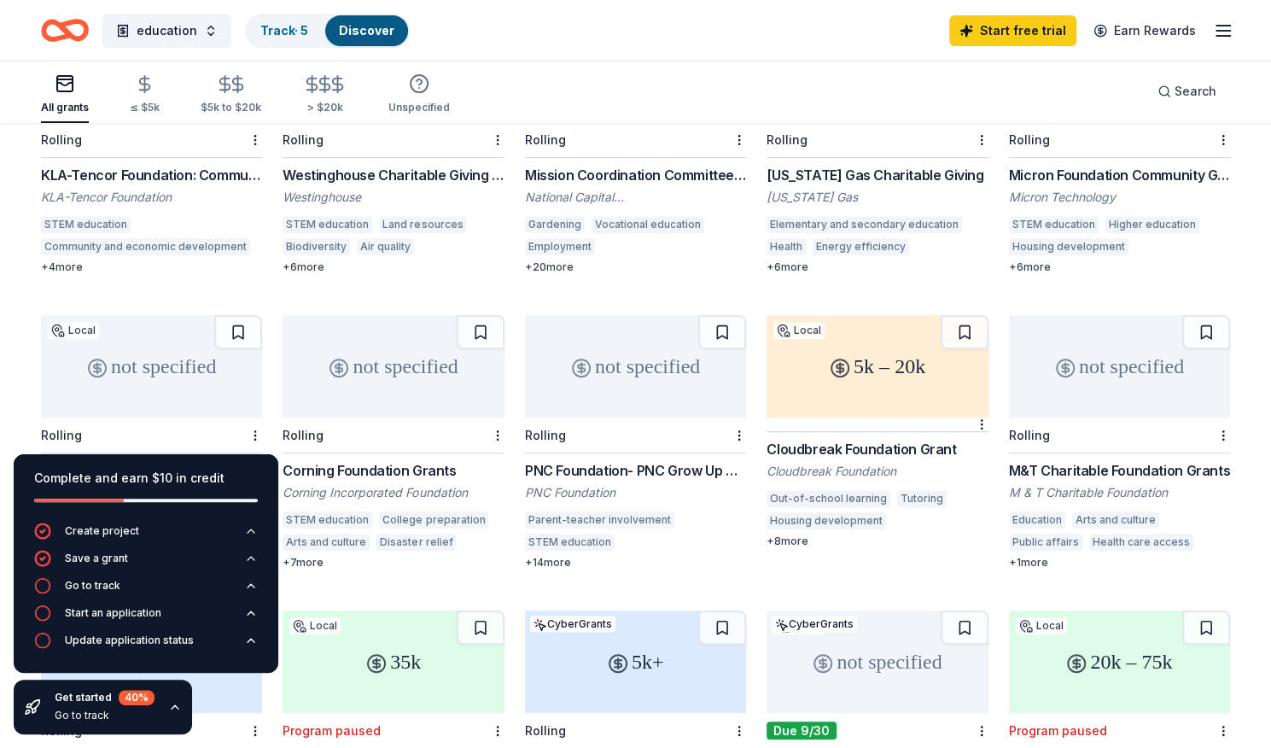
scroll to position [341, 0]
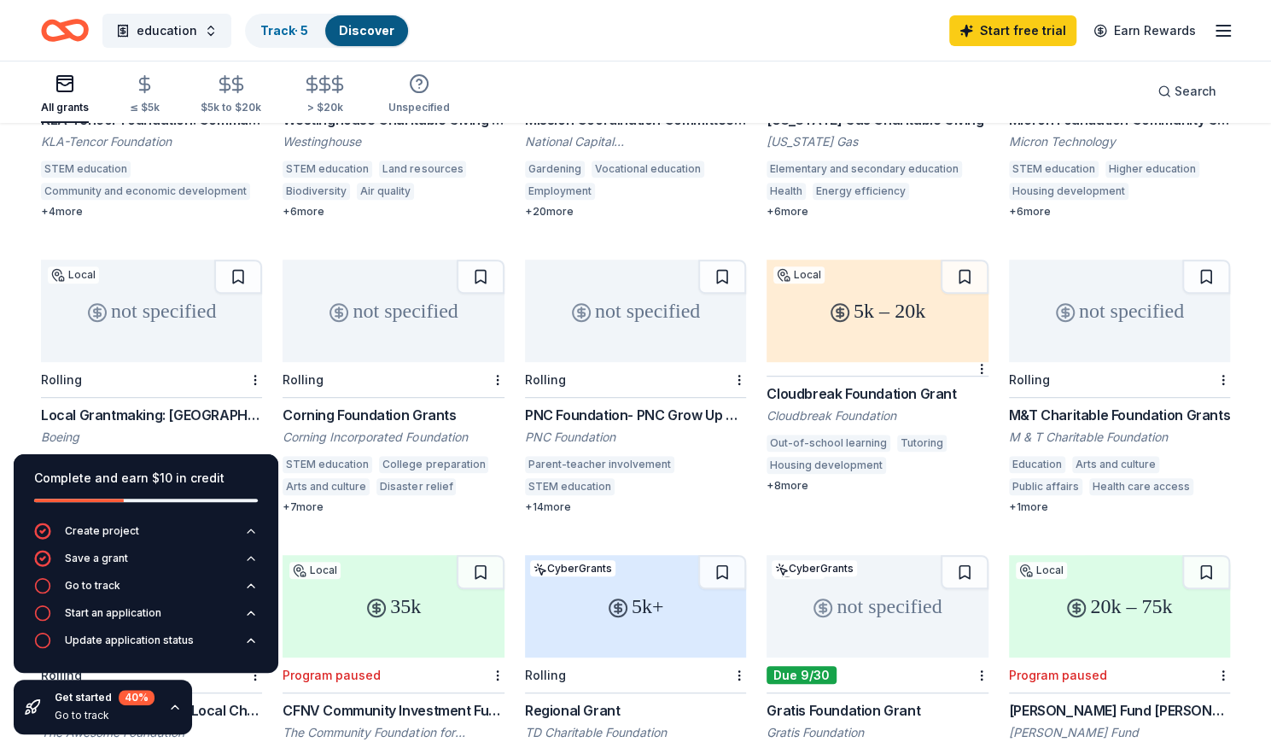
click at [249, 474] on div "Complete and earn $10 in credit" at bounding box center [146, 478] width 224 height 20
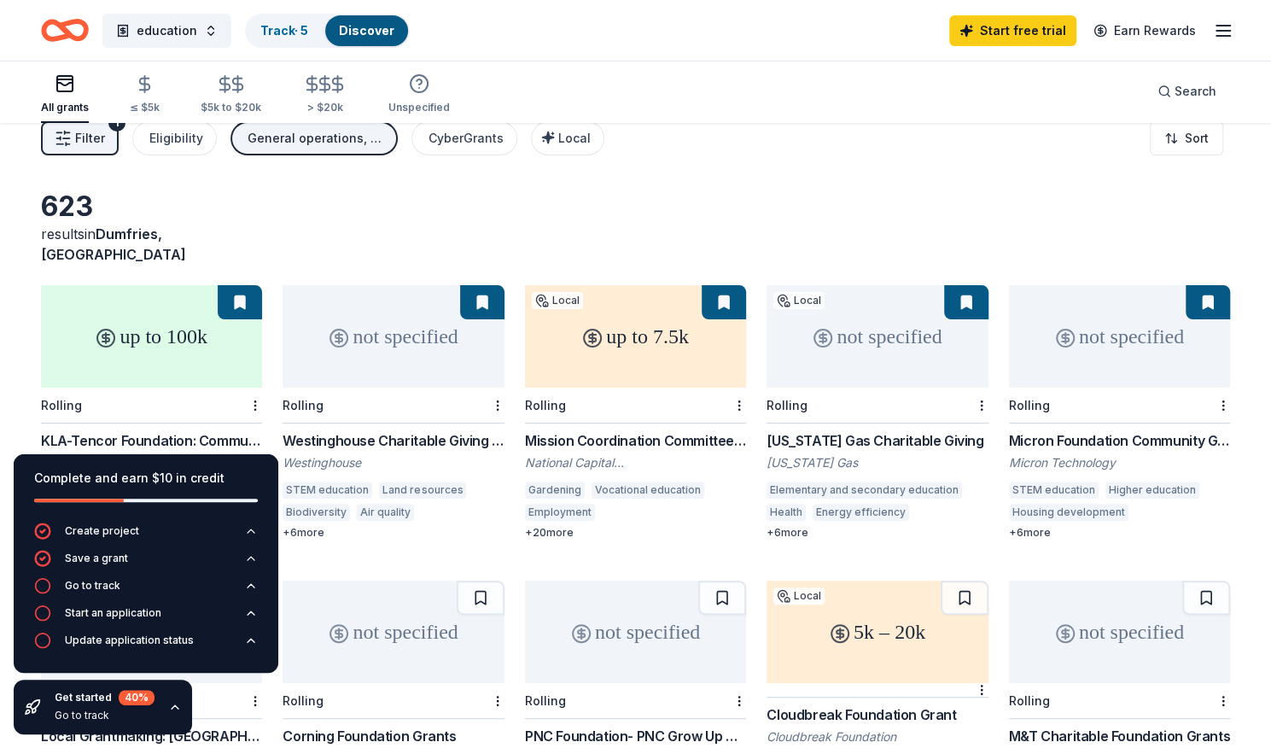
scroll to position [0, 0]
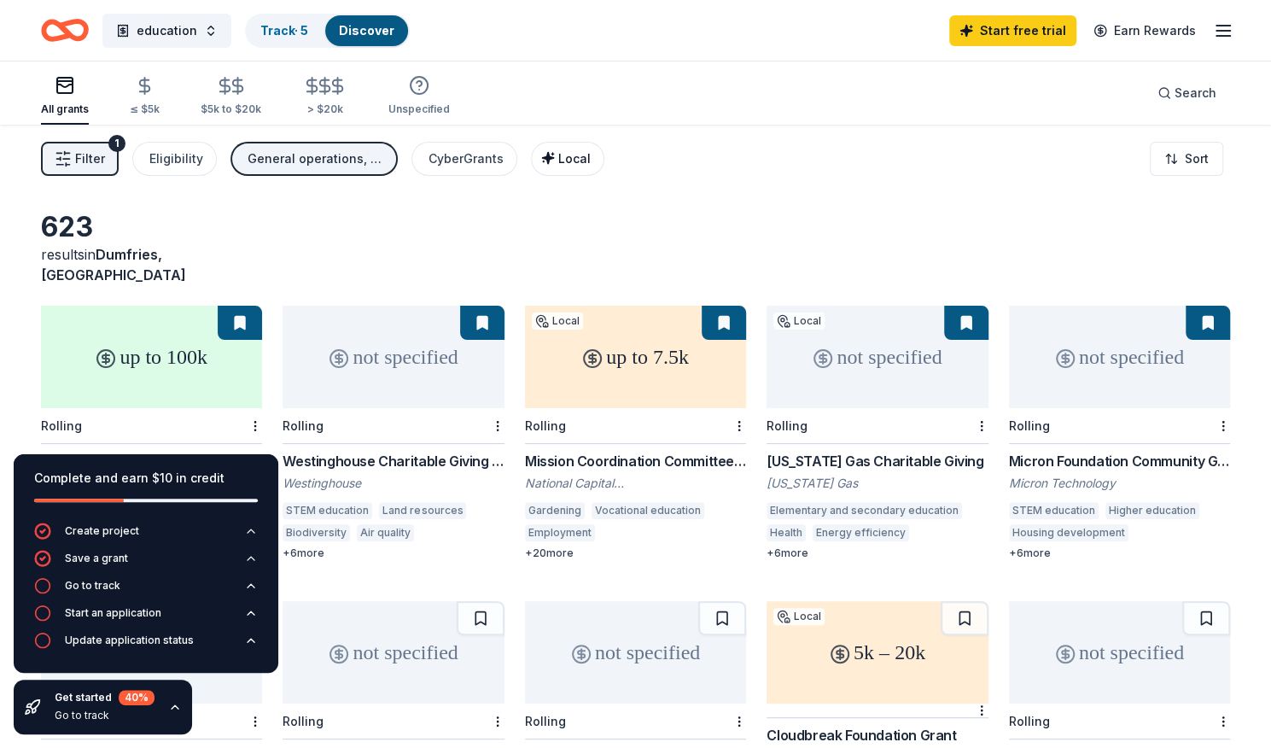
click at [542, 152] on icon "button" at bounding box center [547, 157] width 11 height 11
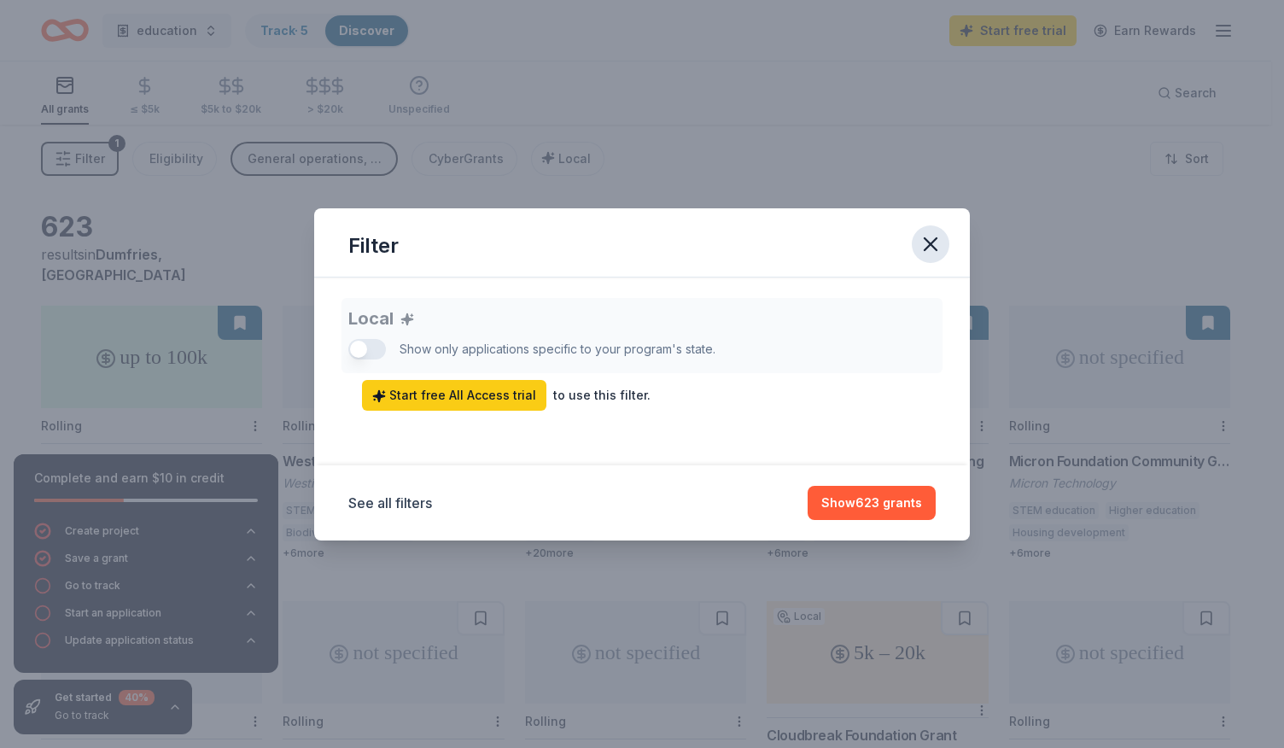
click at [920, 243] on icon "button" at bounding box center [930, 244] width 24 height 24
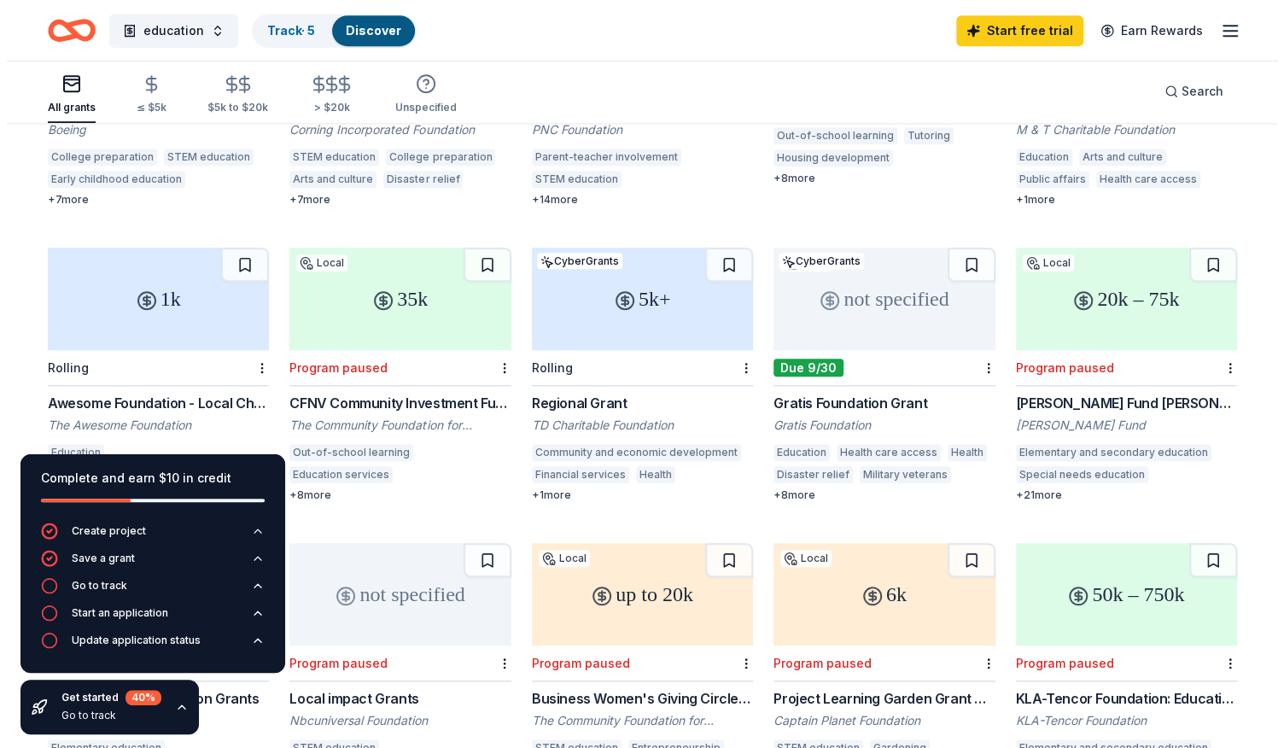
scroll to position [597, 0]
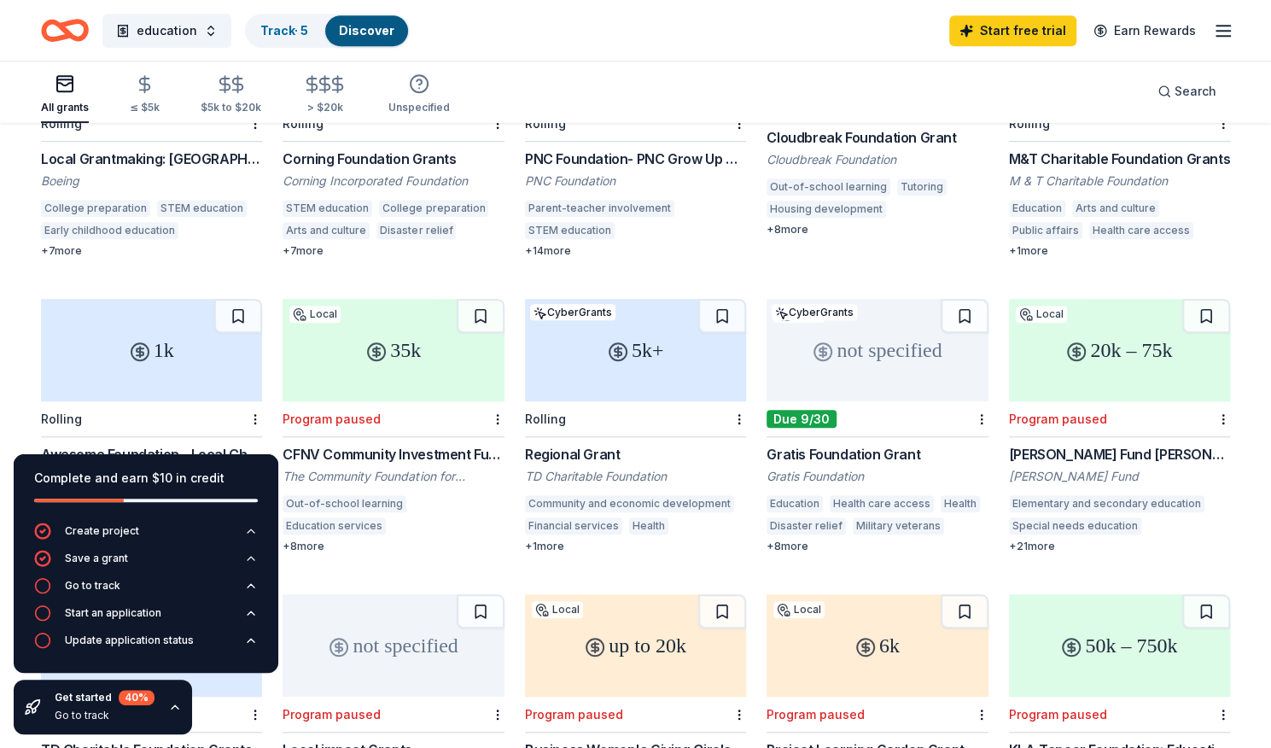
click at [193, 422] on div "1k Rolling Awesome Foundation - Local Chapter Grants The Awesome Foundation Edu…" at bounding box center [151, 426] width 221 height 254
click at [198, 33] on button "education" at bounding box center [166, 31] width 129 height 34
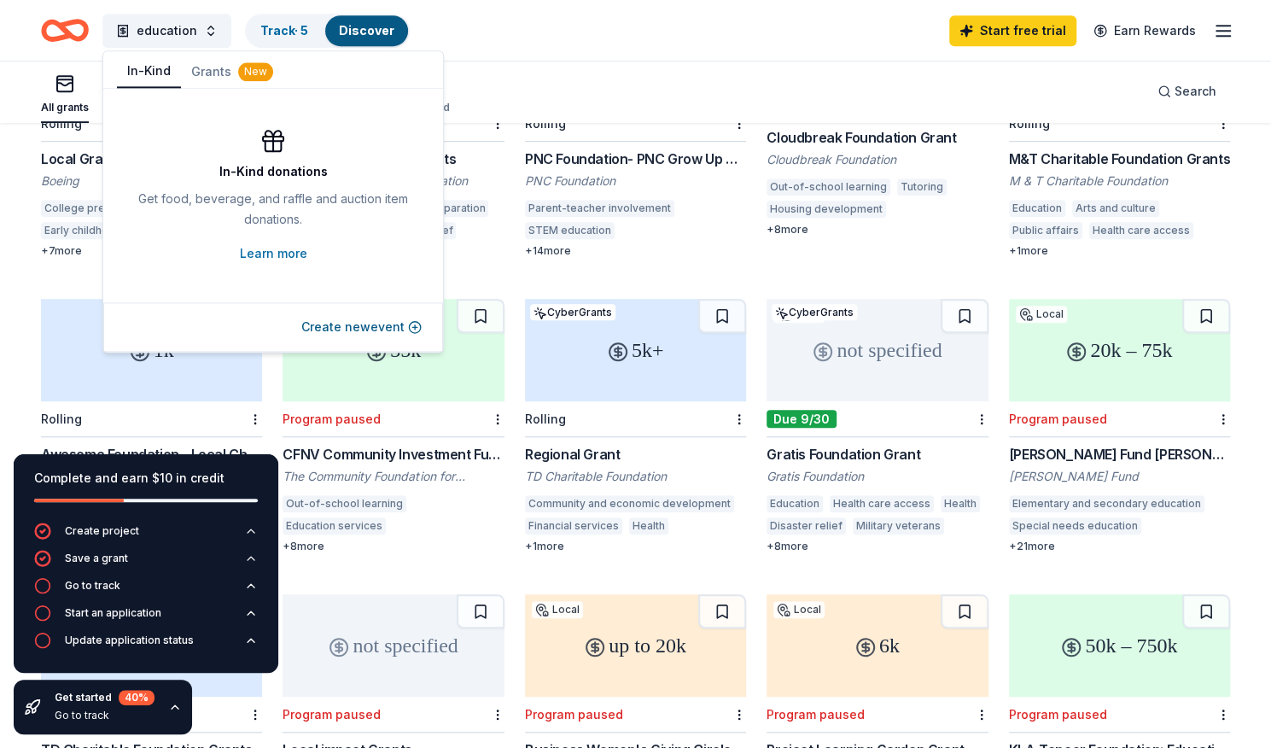
click at [151, 67] on button "In-Kind" at bounding box center [149, 71] width 64 height 32
click at [367, 332] on button "Create new event" at bounding box center [361, 327] width 120 height 20
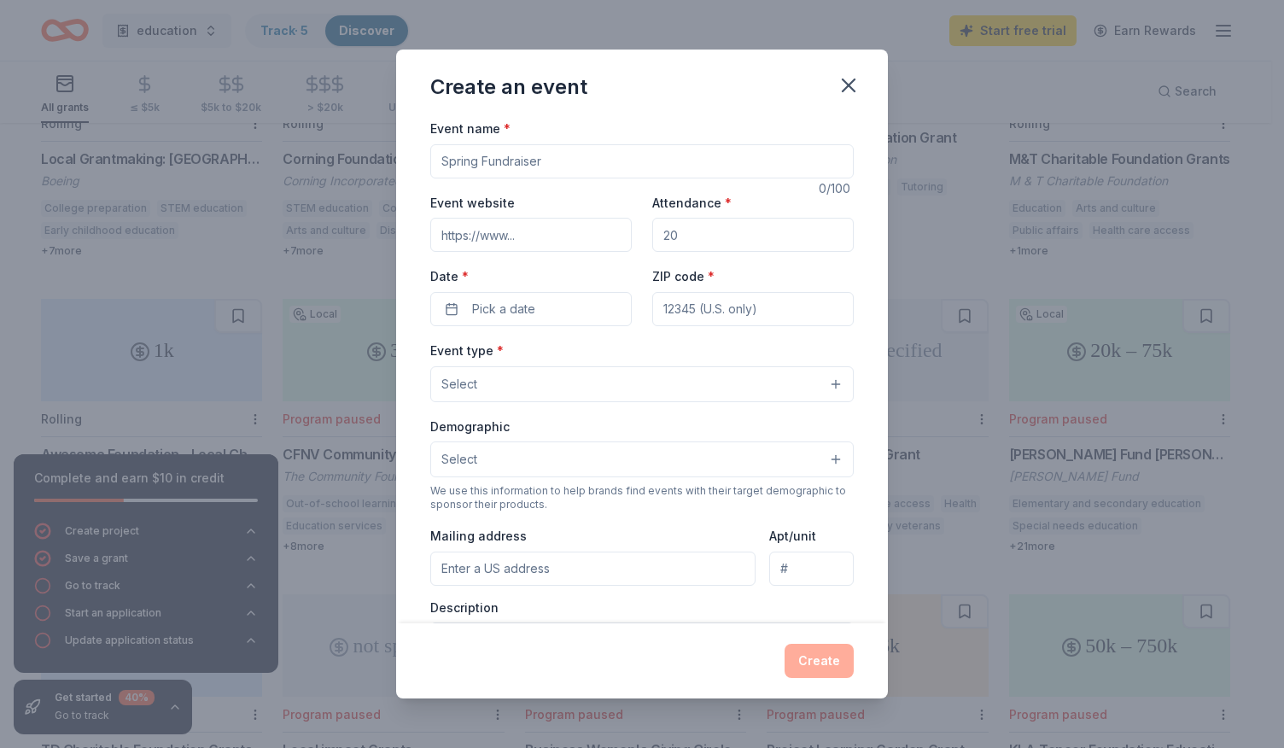
click at [636, 146] on input "Event name *" at bounding box center [641, 161] width 423 height 34
click at [562, 236] on input "Event website" at bounding box center [530, 235] width 201 height 34
drag, startPoint x: 688, startPoint y: 240, endPoint x: 633, endPoint y: 238, distance: 54.7
click at [633, 238] on div "Event website Attendance * Date * Pick a date ZIP code *" at bounding box center [641, 259] width 423 height 134
type input "100"
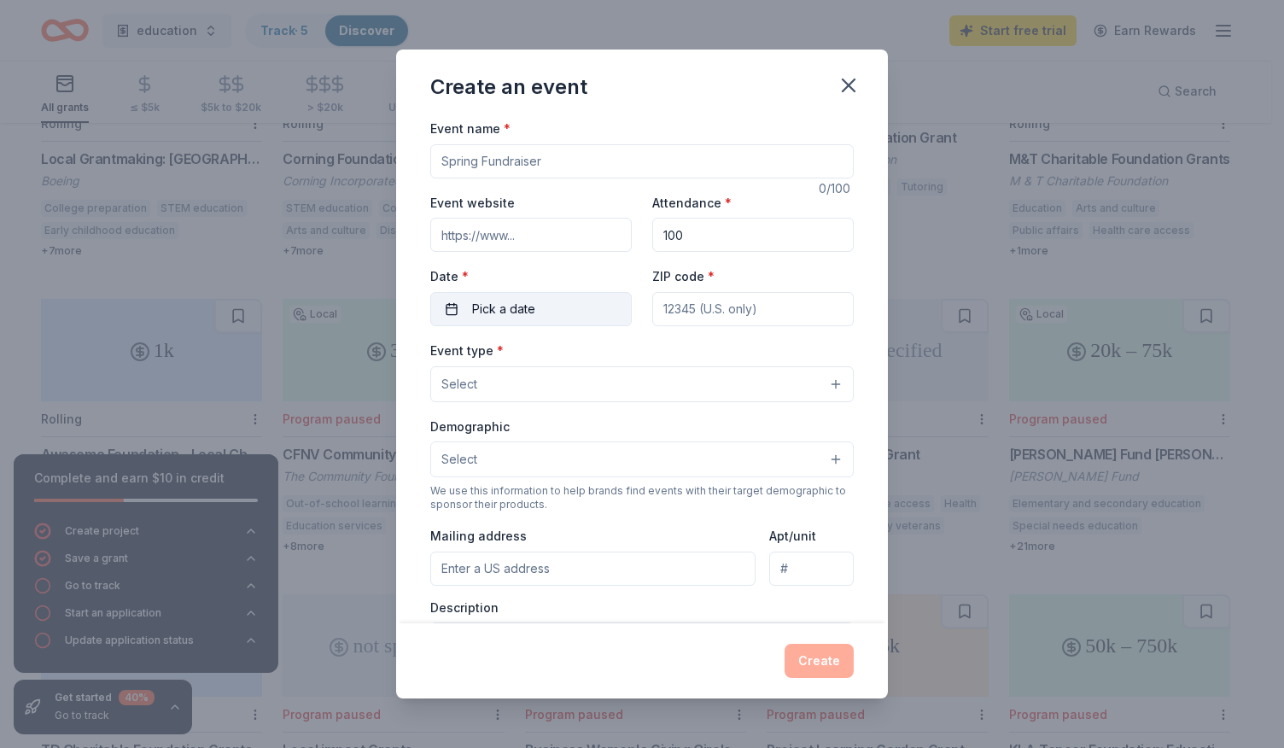
click at [544, 322] on button "Pick a date" at bounding box center [530, 309] width 201 height 34
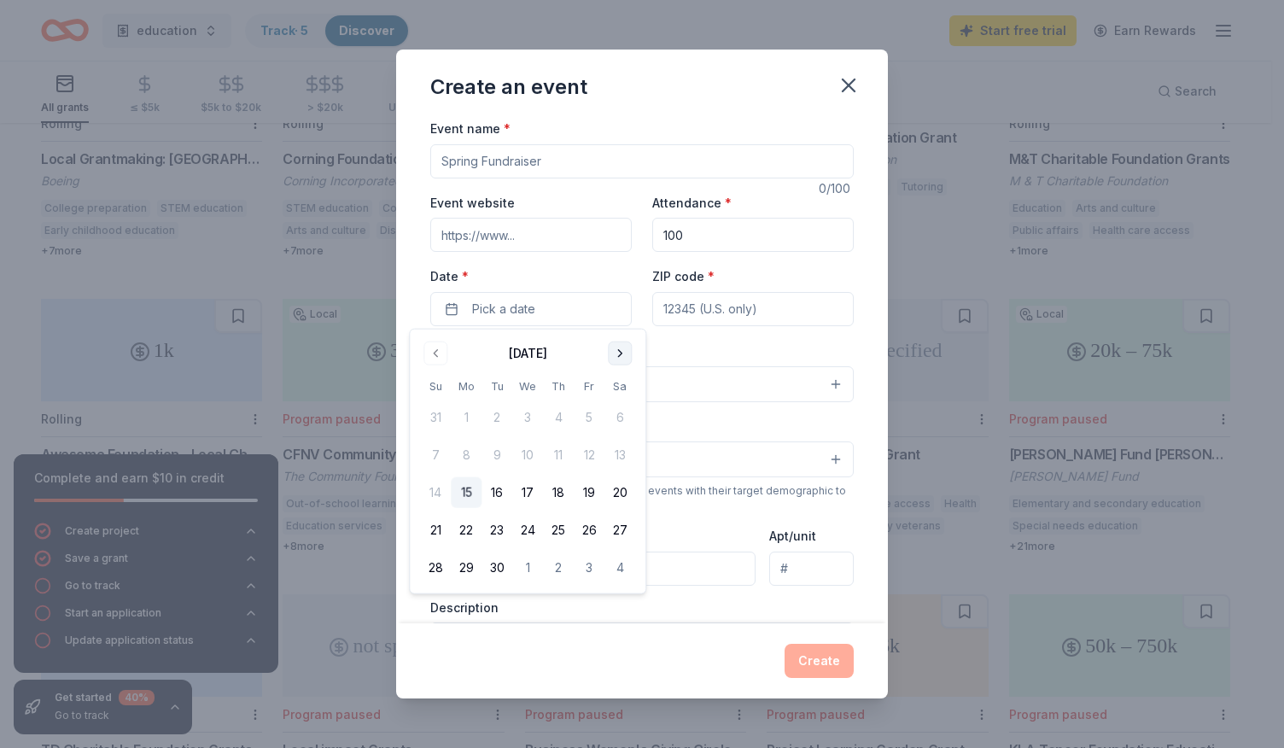
click at [615, 351] on button "Go to next month" at bounding box center [620, 353] width 24 height 24
click at [616, 406] on button "1" at bounding box center [619, 417] width 31 height 31
click at [622, 347] on button "Go to next month" at bounding box center [620, 353] width 24 height 24
click at [473, 445] on button "8" at bounding box center [466, 455] width 31 height 31
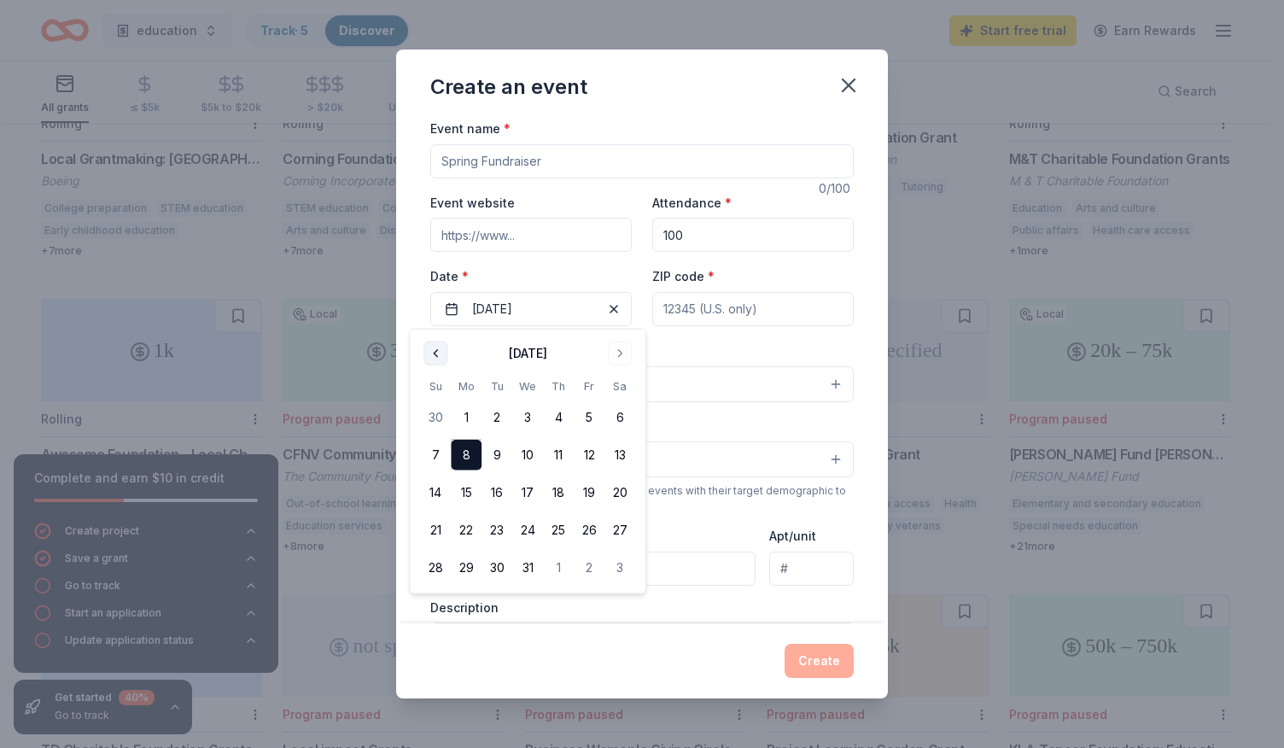
click at [433, 349] on button "Go to previous month" at bounding box center [435, 353] width 24 height 24
click at [611, 414] on button "1" at bounding box center [619, 417] width 31 height 31
click at [746, 306] on input "ZIP code *" at bounding box center [752, 309] width 201 height 34
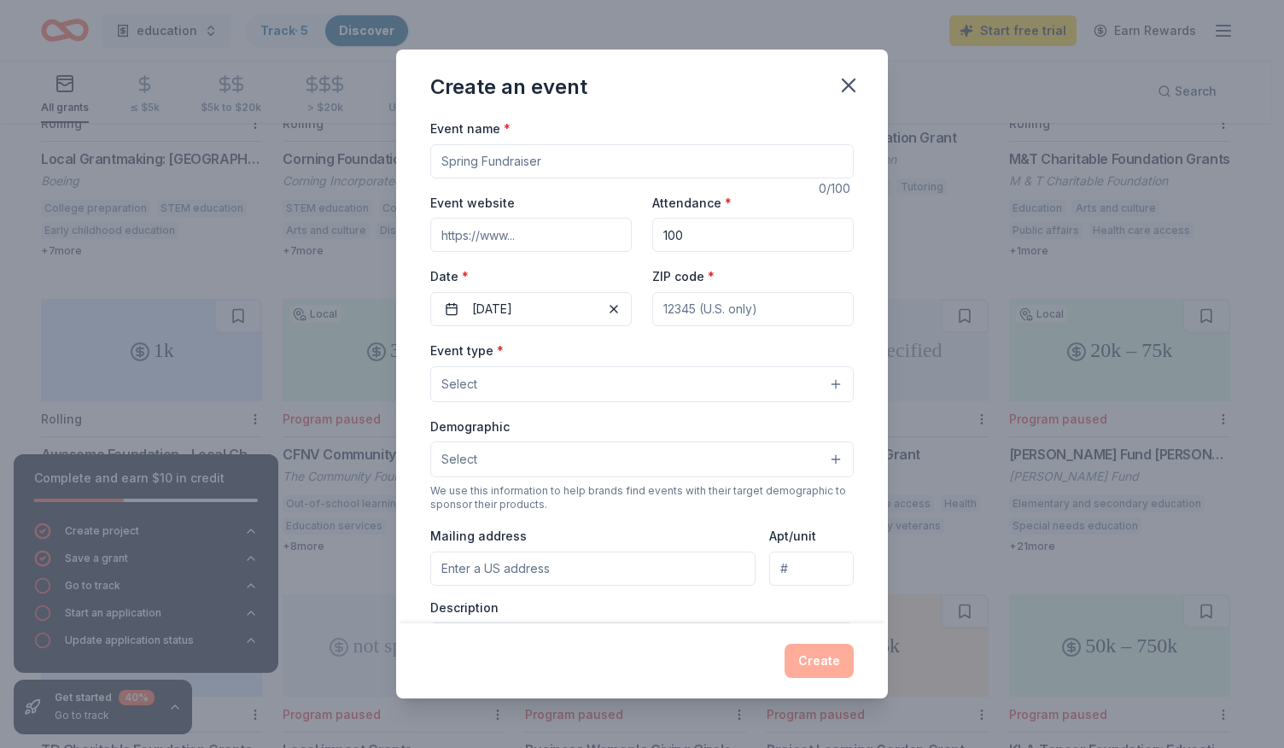
type input "22026"
click at [688, 377] on button "Select" at bounding box center [641, 384] width 423 height 36
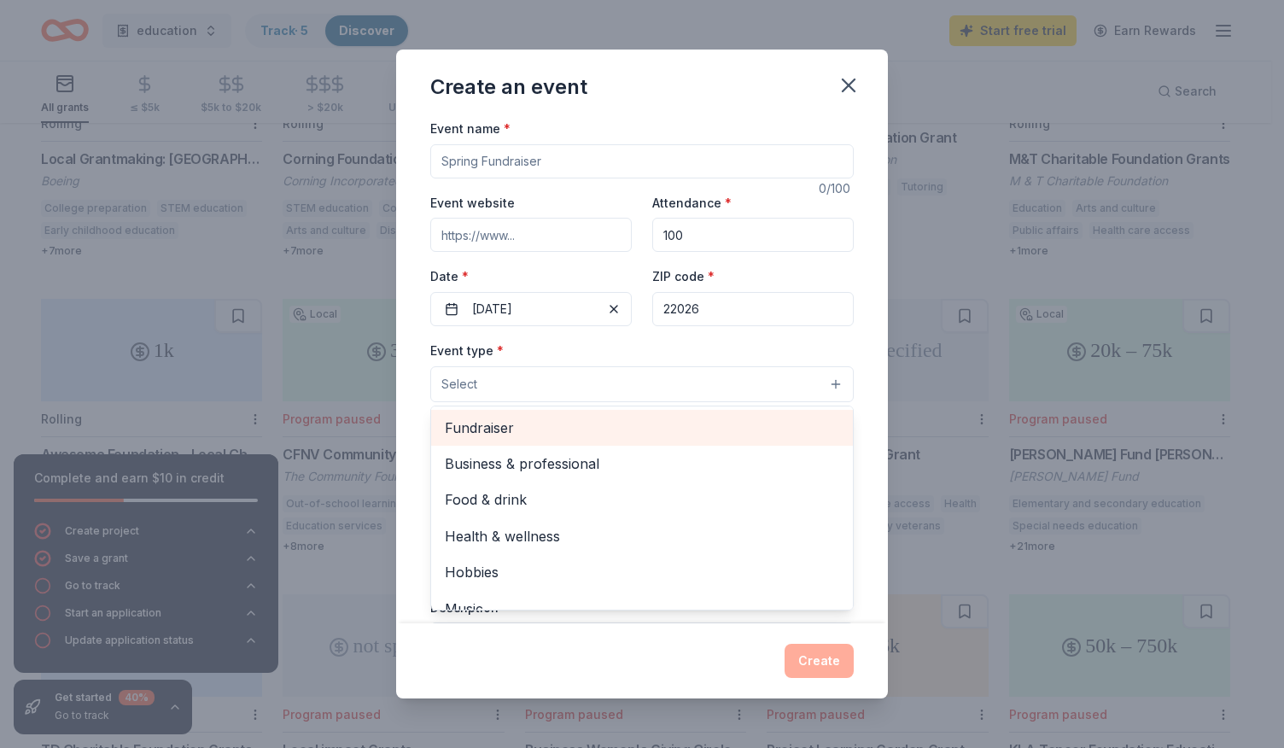
click at [683, 428] on span "Fundraiser" at bounding box center [642, 428] width 394 height 22
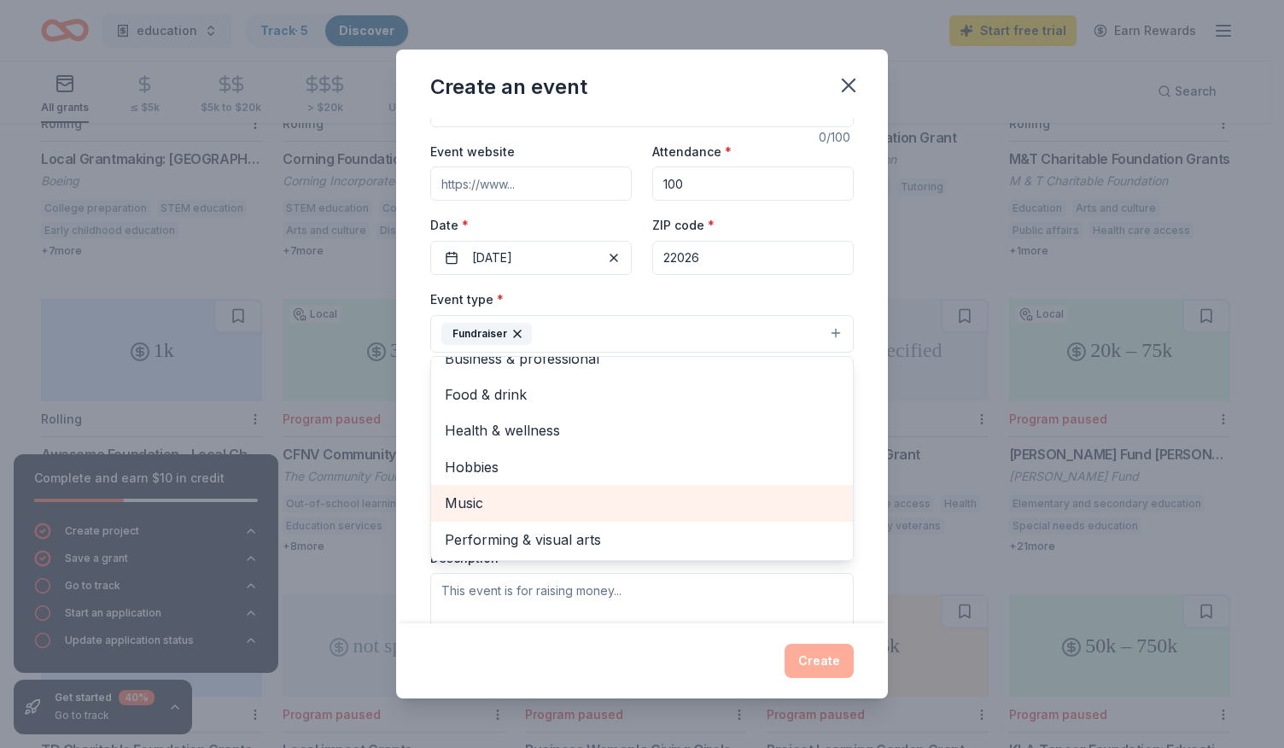
scroll to position [85, 0]
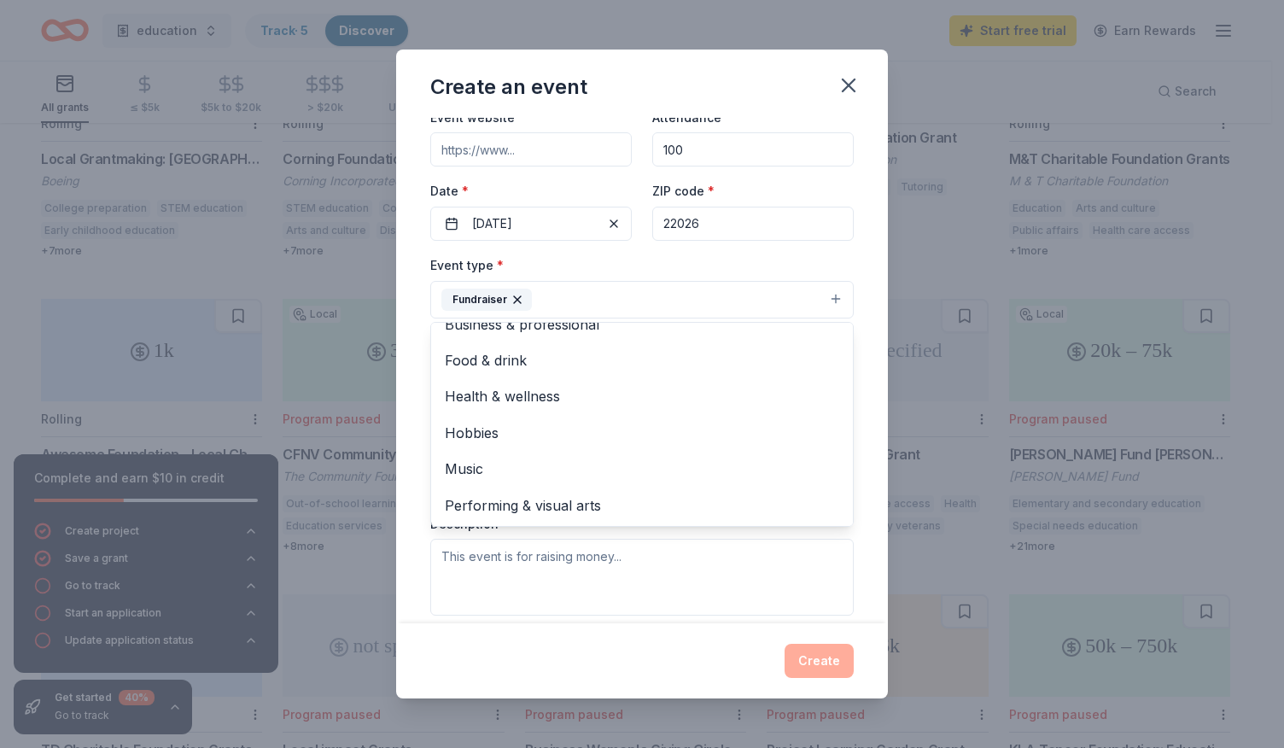
click at [695, 572] on div "Event type * Fundraiser Business & professional Food & drink Health & wellness …" at bounding box center [641, 434] width 423 height 361
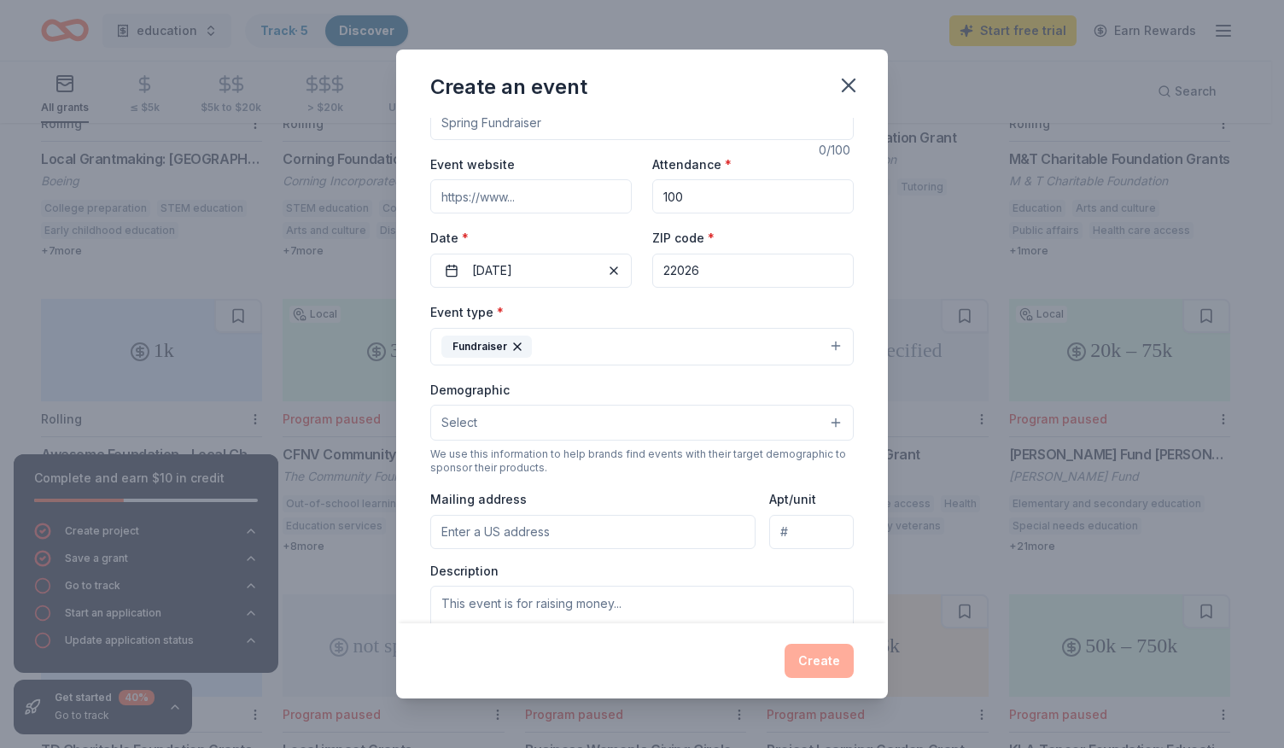
scroll to position [0, 0]
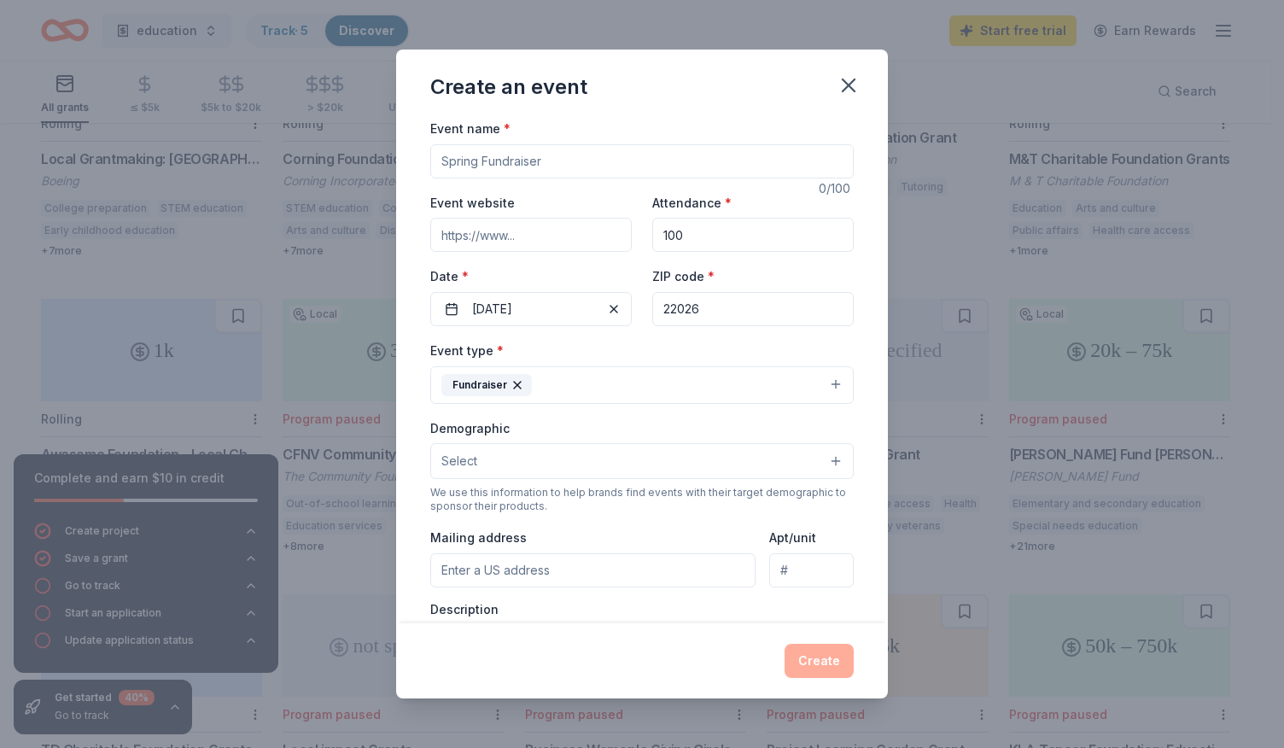
click at [533, 153] on input "Event name *" at bounding box center [641, 161] width 423 height 34
type input "PTSO"
click at [719, 535] on div "Mailing address" at bounding box center [592, 557] width 325 height 61
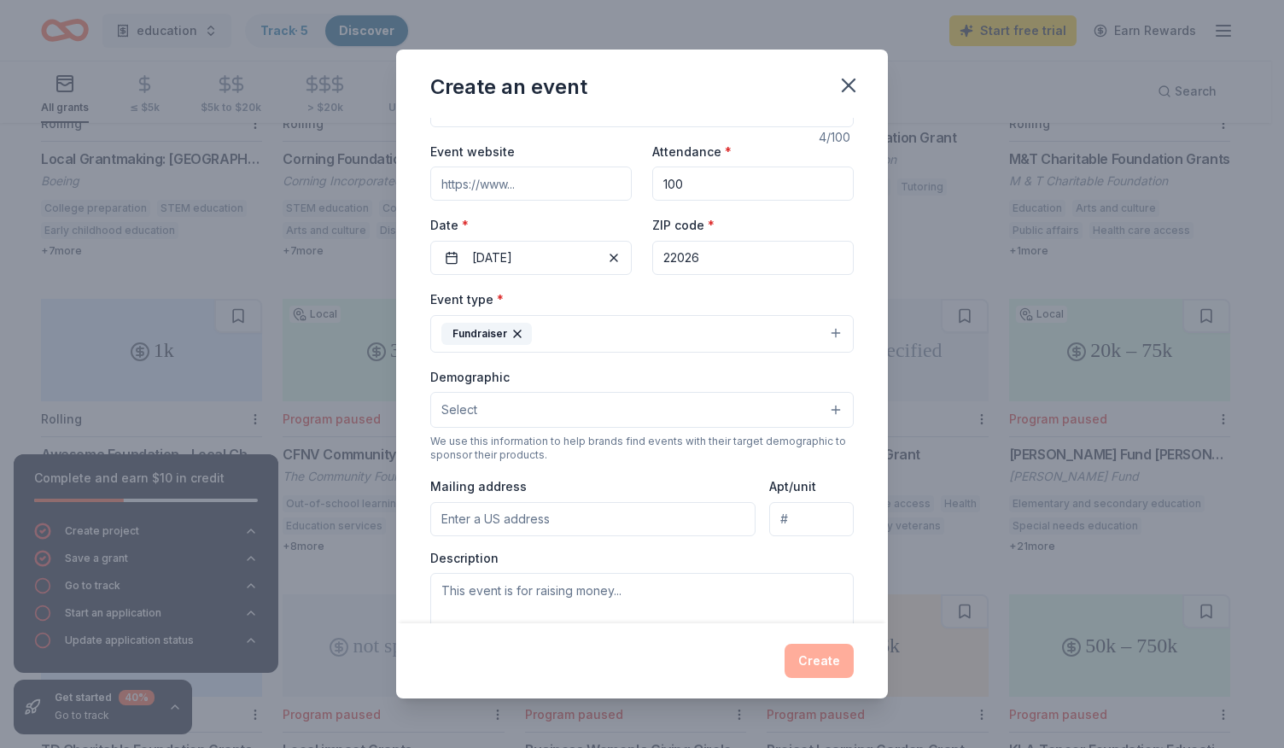
scroll to position [85, 0]
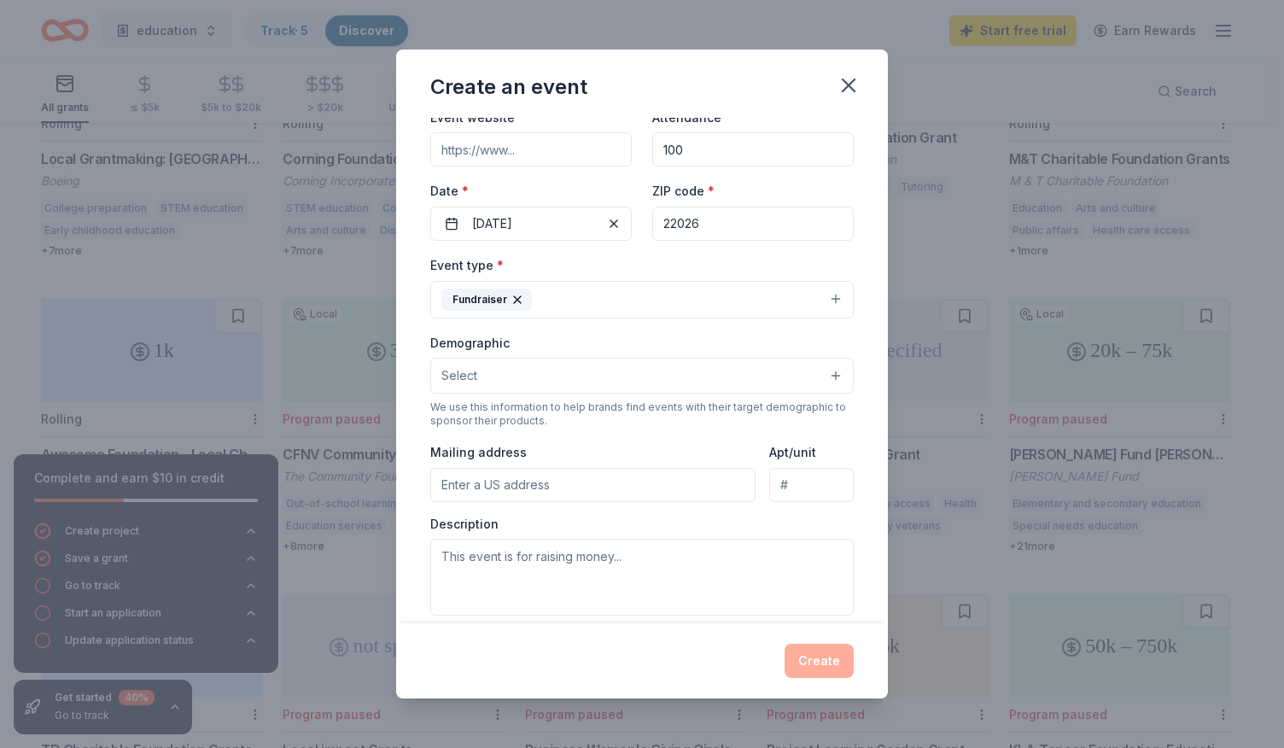
click at [811, 380] on button "Select" at bounding box center [641, 376] width 423 height 36
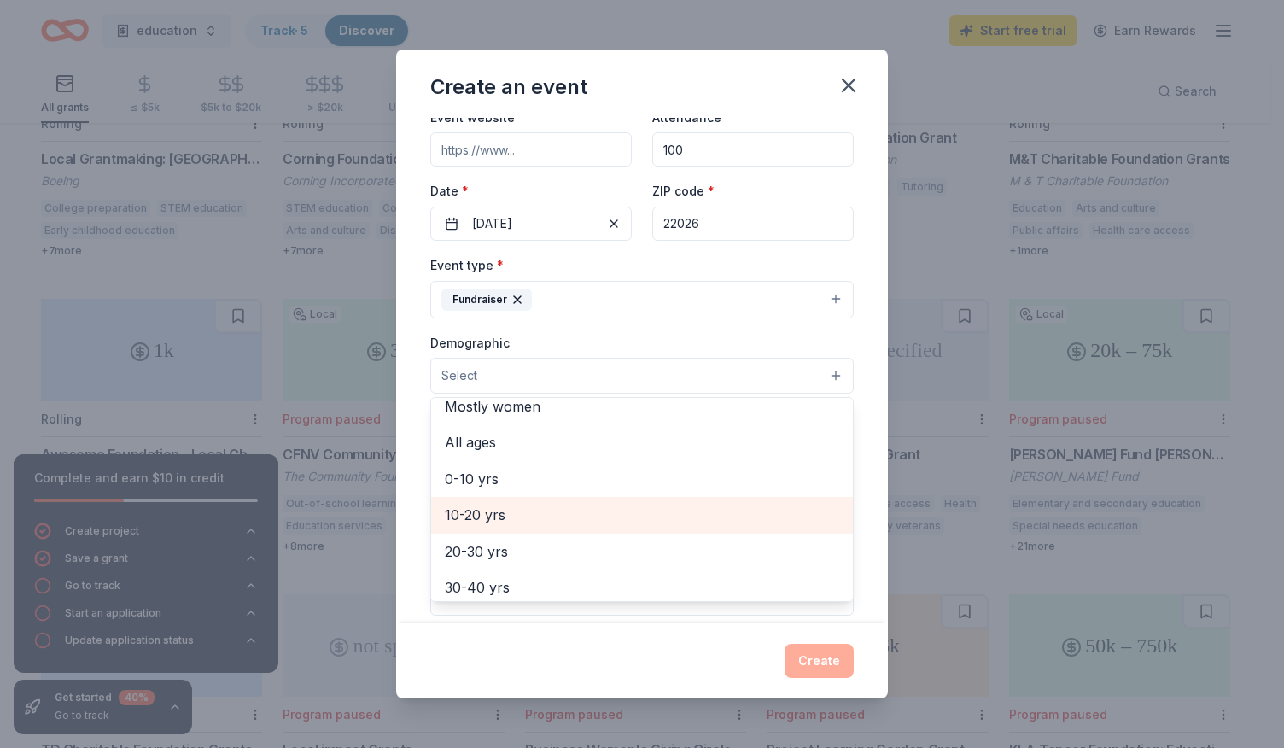
click at [686, 504] on span "10-20 yrs" at bounding box center [642, 515] width 394 height 22
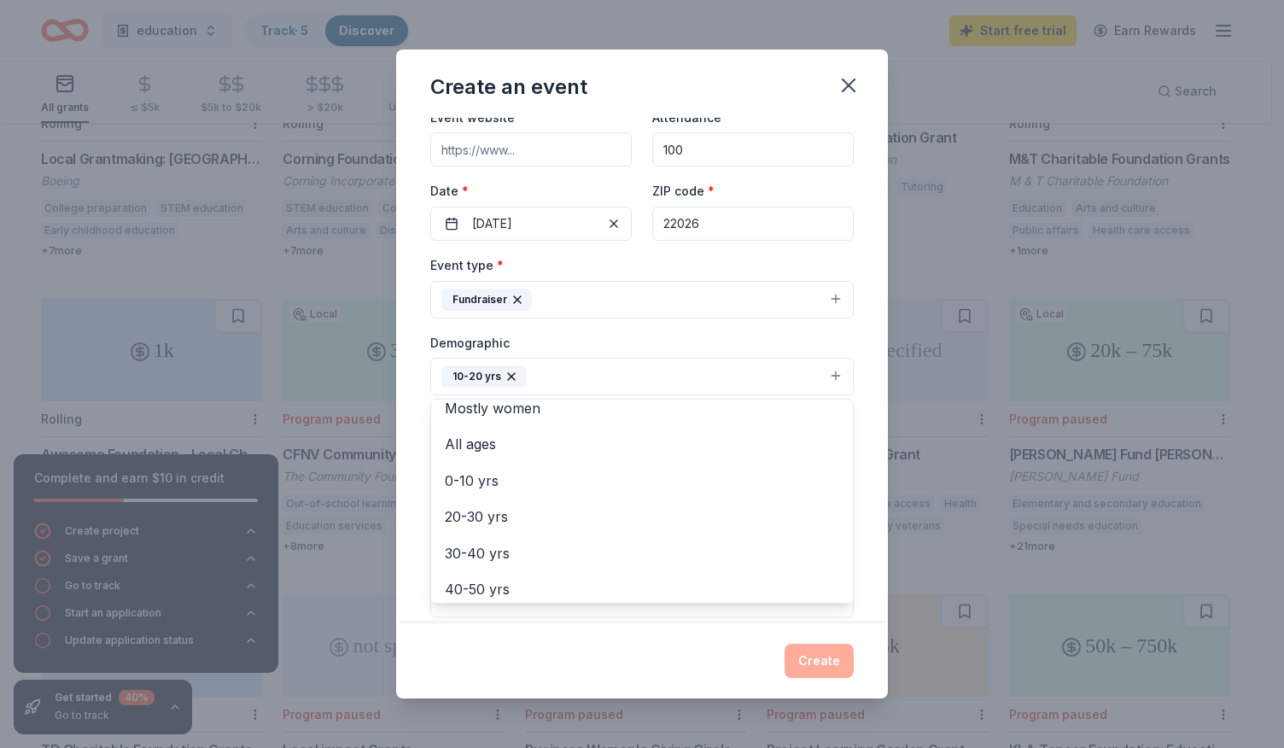
click at [695, 293] on div "Event type * Fundraiser Demographic 10-20 yrs All genders Mostly men Mostly wom…" at bounding box center [641, 435] width 423 height 363
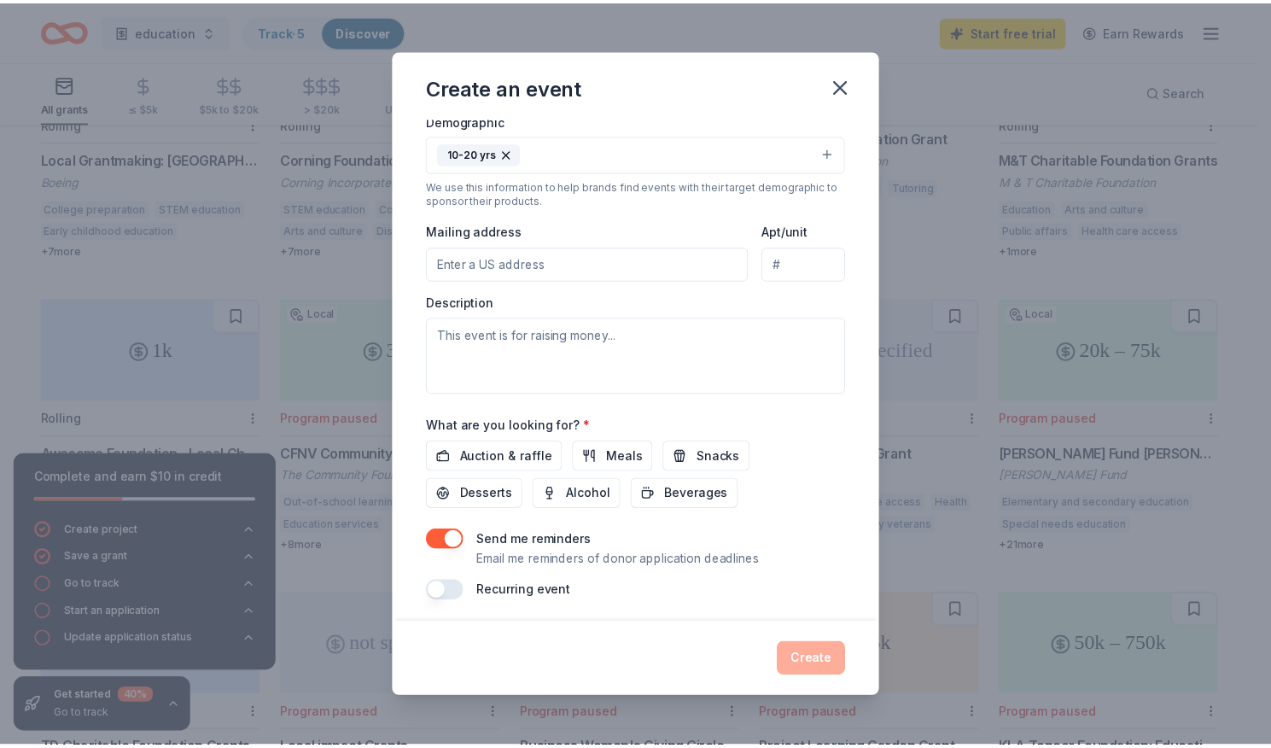
scroll to position [309, 0]
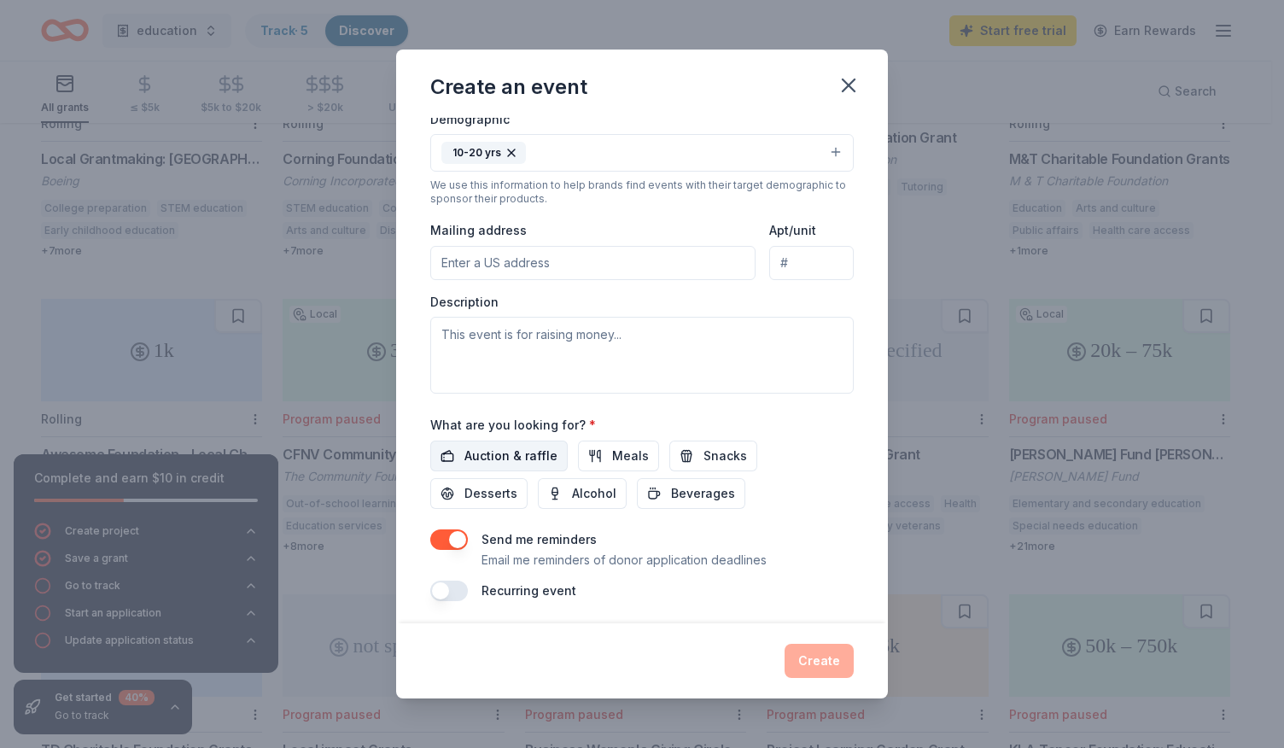
click at [521, 455] on span "Auction & raffle" at bounding box center [510, 456] width 93 height 20
click at [447, 529] on button "button" at bounding box center [449, 539] width 38 height 20
click at [842, 659] on button "Create" at bounding box center [818, 661] width 69 height 34
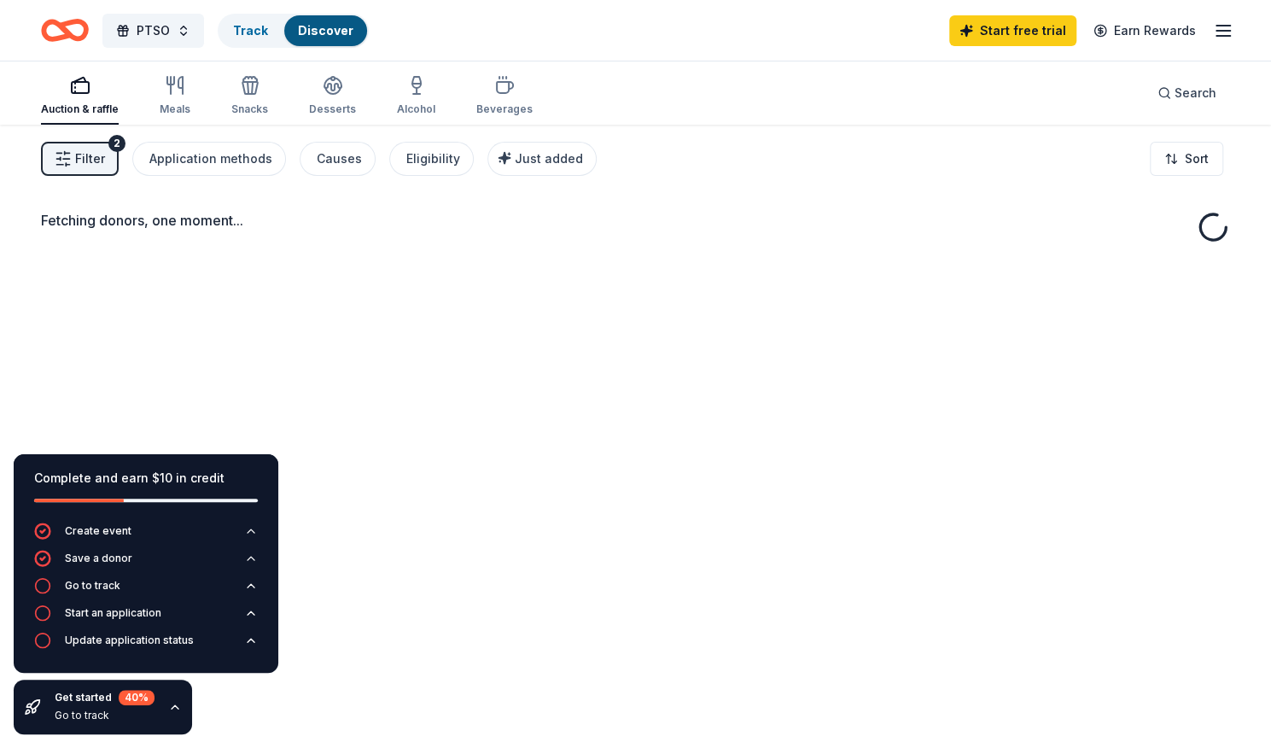
click at [174, 702] on icon "button" at bounding box center [175, 707] width 14 height 14
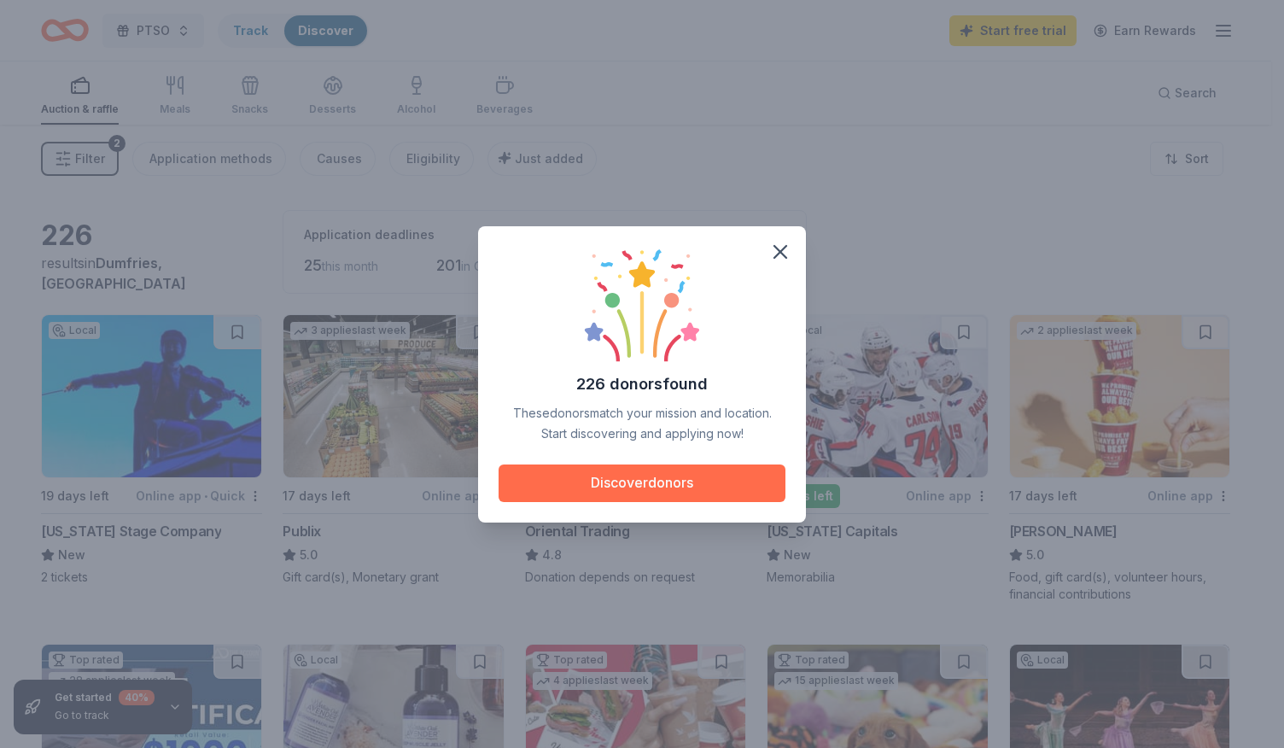
click at [685, 476] on button "Discover donors" at bounding box center [641, 483] width 287 height 38
